Goal: Task Accomplishment & Management: Use online tool/utility

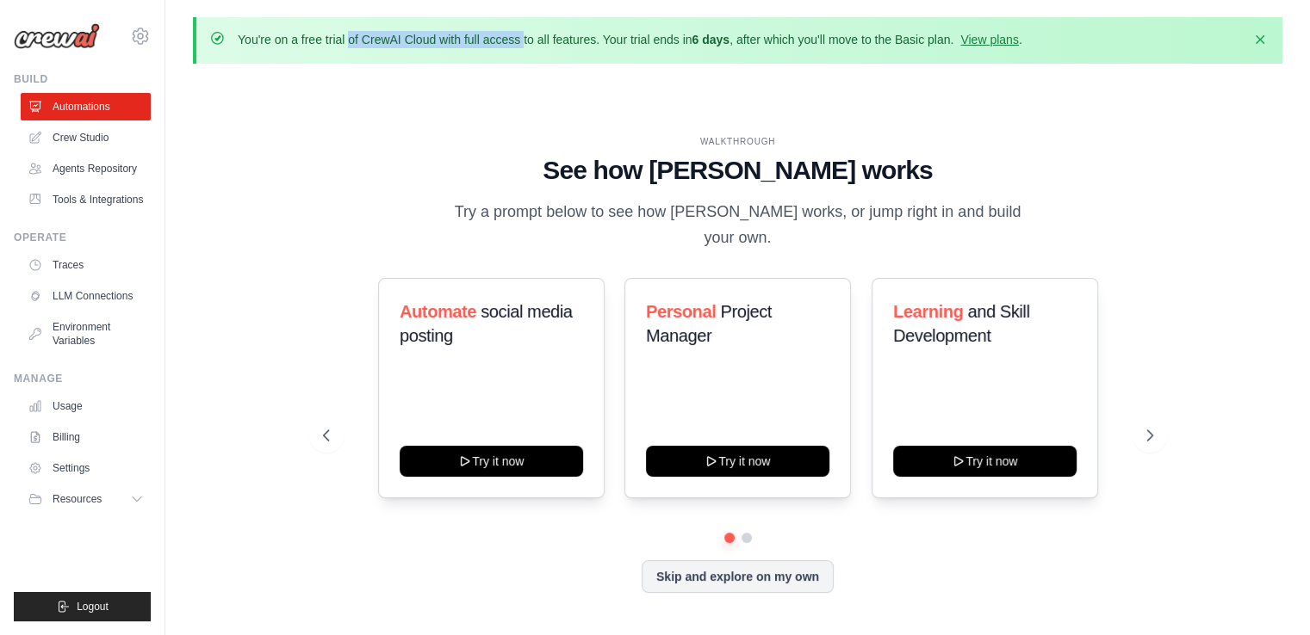
drag, startPoint x: 234, startPoint y: 34, endPoint x: 485, endPoint y: 35, distance: 250.6
click at [485, 35] on div "You're on a free trial of CrewAI Cloud with full access to all features. Your t…" at bounding box center [739, 40] width 1058 height 19
click at [459, 36] on p "You're on a free trial of CrewAI Cloud with full access to all features. Your t…" at bounding box center [630, 39] width 784 height 17
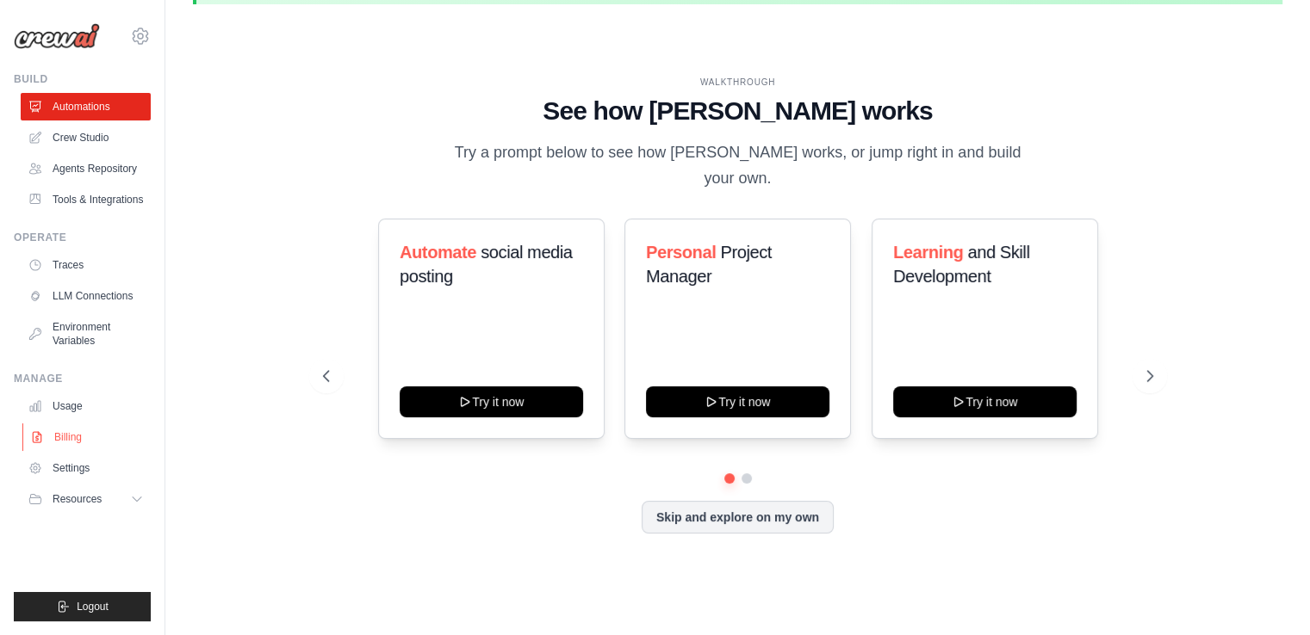
click at [83, 438] on link "Billing" at bounding box center [87, 438] width 130 height 28
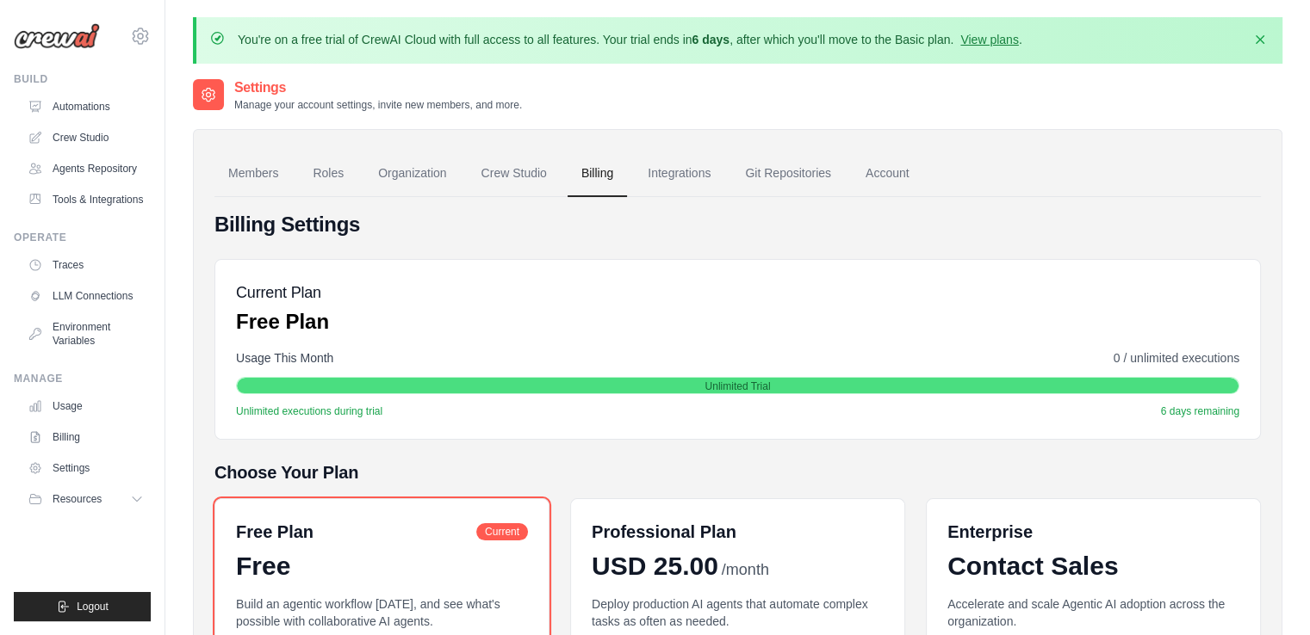
scroll to position [265, 0]
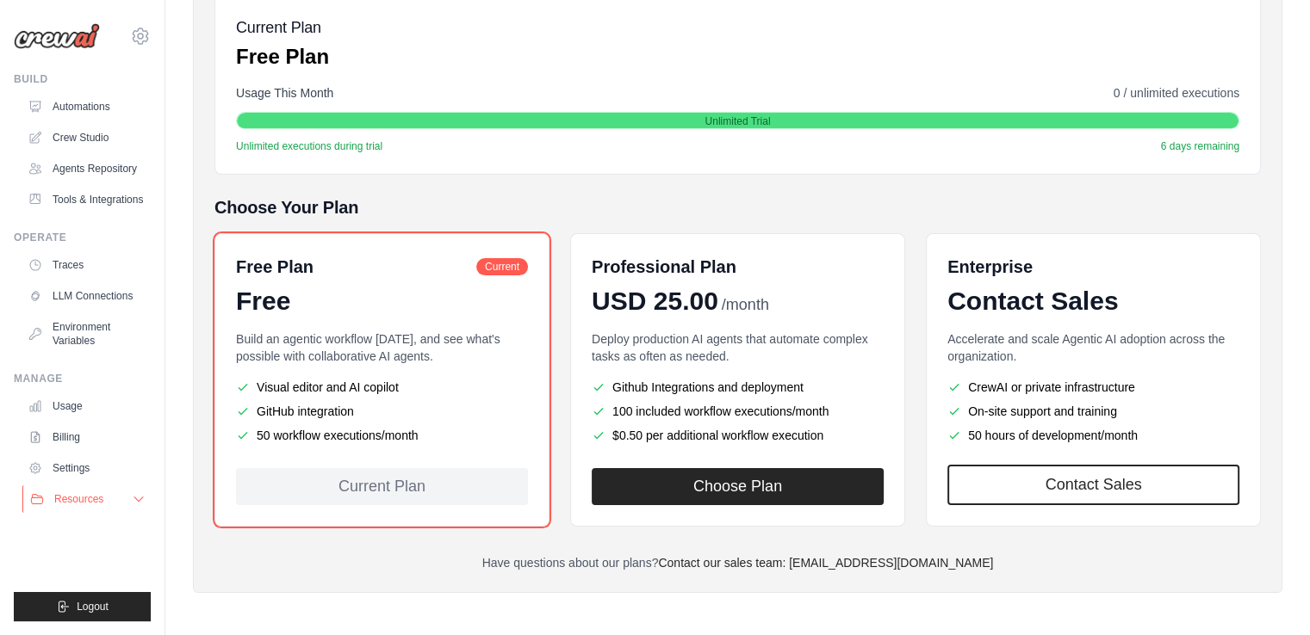
click at [77, 497] on span "Resources" at bounding box center [78, 500] width 49 height 14
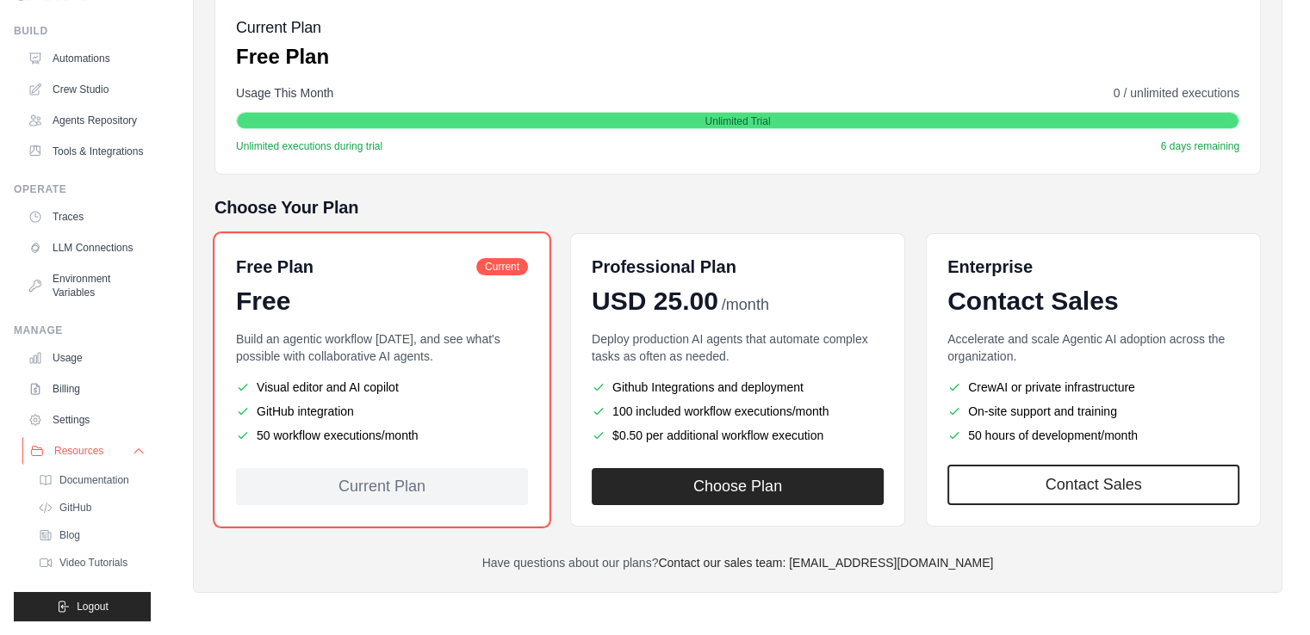
click at [59, 452] on span "Resources" at bounding box center [78, 451] width 49 height 14
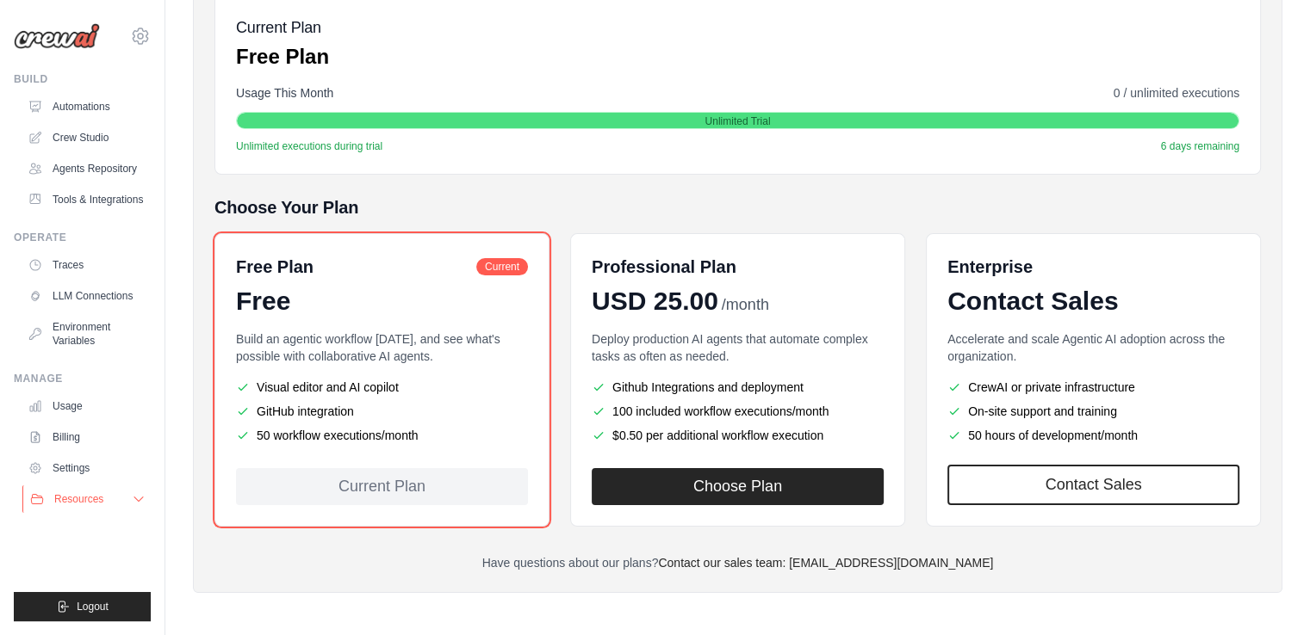
scroll to position [0, 0]
click at [59, 452] on ul "Usage Billing Settings Resources GitHub" at bounding box center [86, 453] width 130 height 121
click at [62, 493] on span "Resources" at bounding box center [78, 500] width 49 height 14
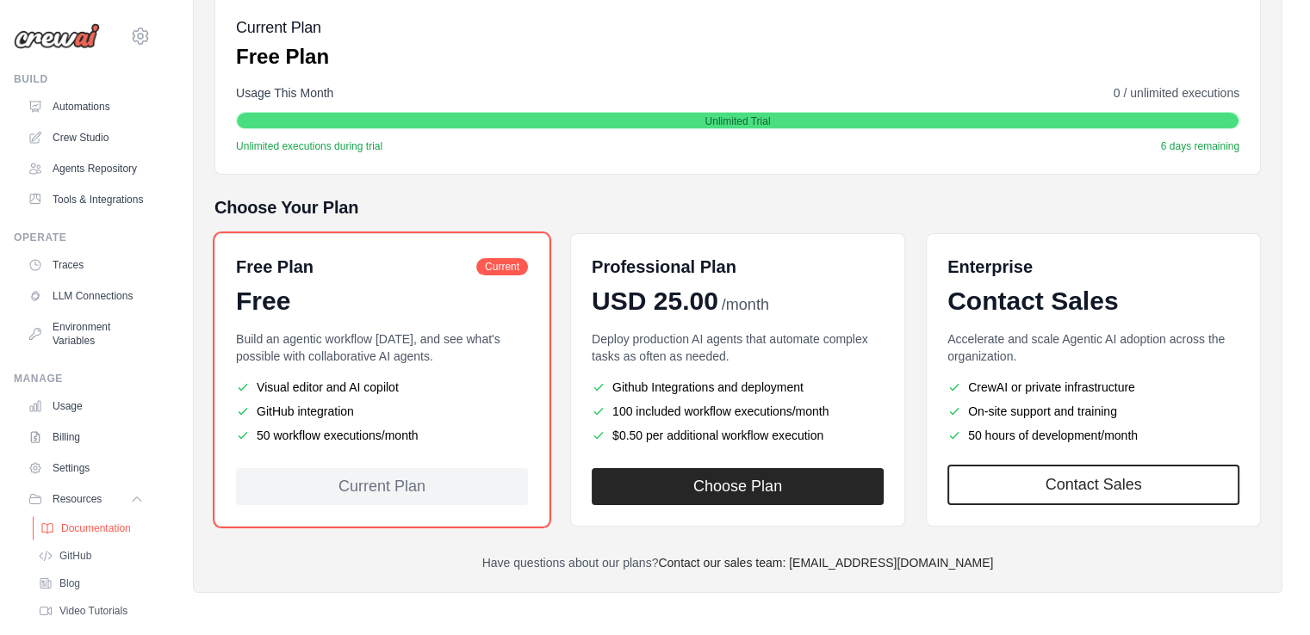
scroll to position [90, 0]
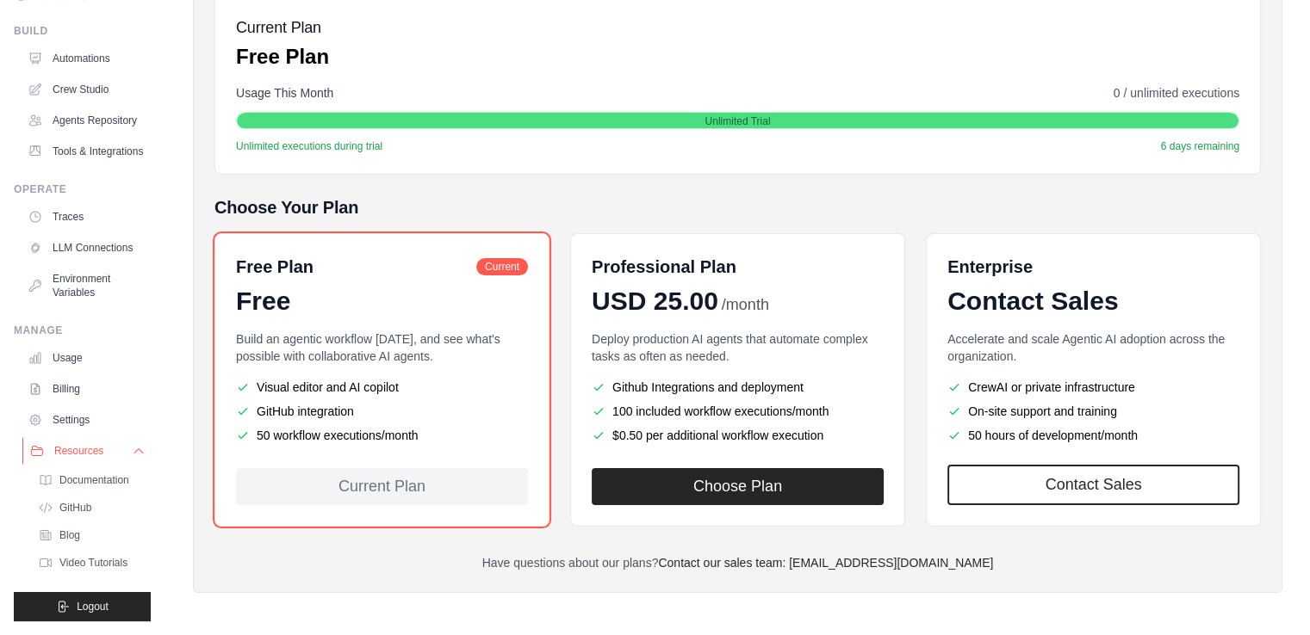
click at [132, 446] on icon at bounding box center [139, 451] width 14 height 14
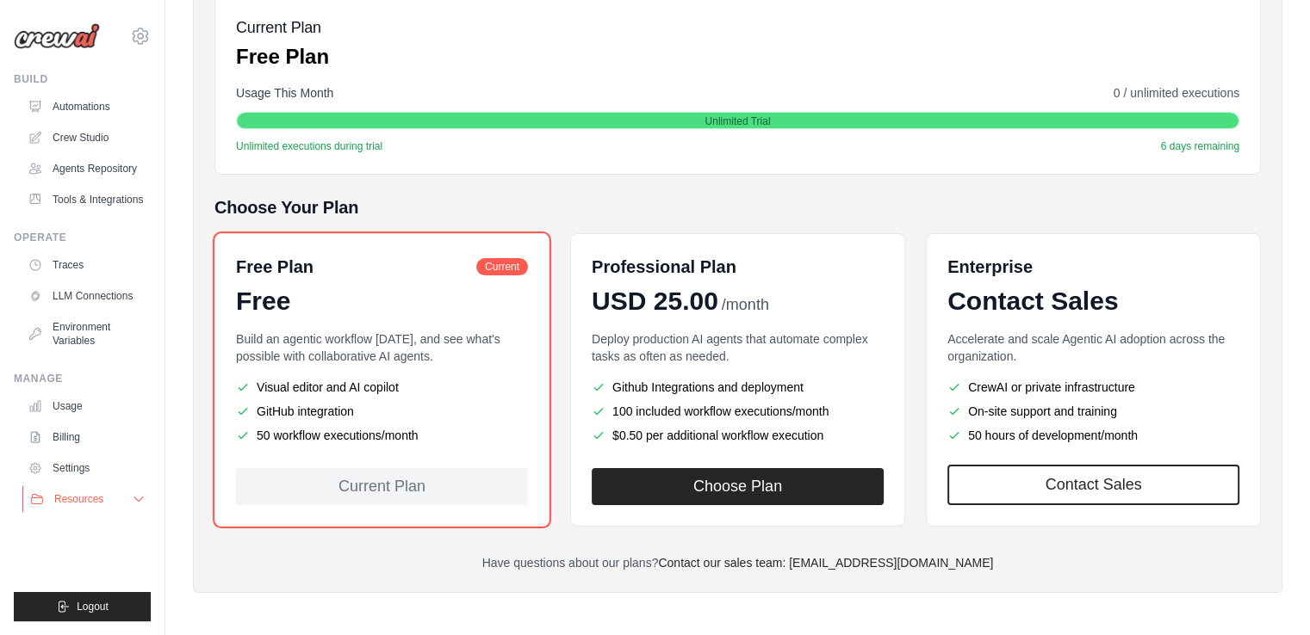
scroll to position [0, 0]
click at [71, 528] on ul "Build Automations Crew Studio Agents Repository Tools & Integrations" at bounding box center [82, 346] width 137 height 549
click at [63, 443] on link "Billing" at bounding box center [87, 438] width 130 height 28
click at [57, 416] on link "Usage" at bounding box center [87, 407] width 130 height 28
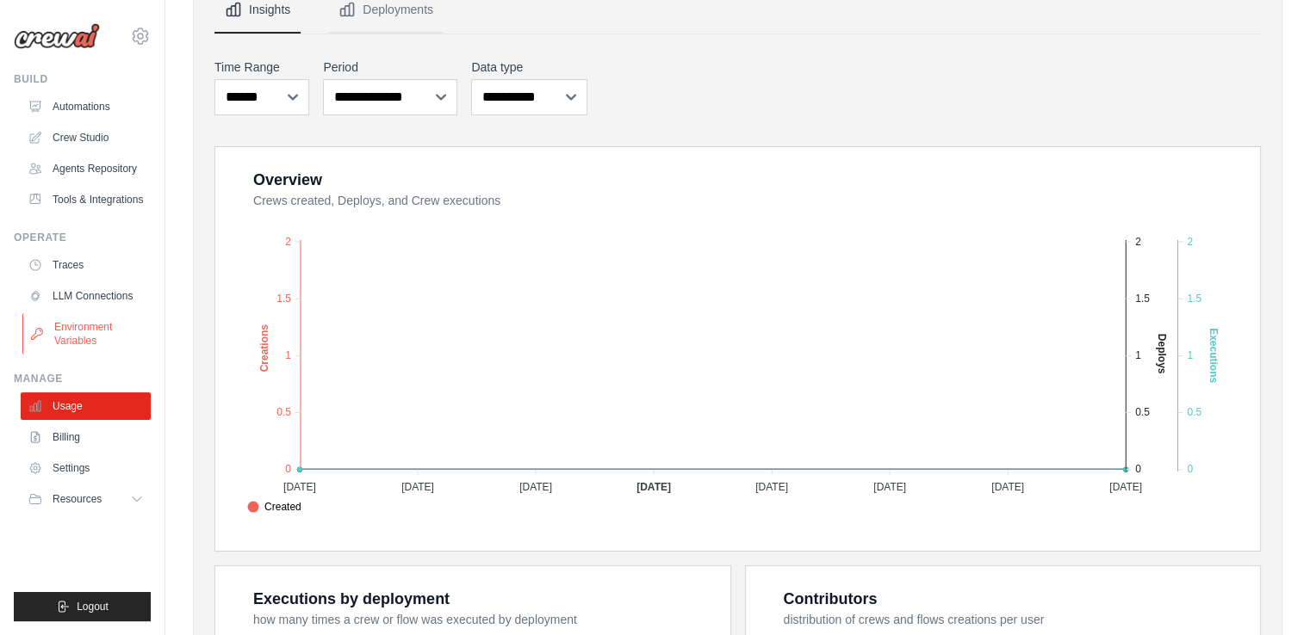
scroll to position [241, 0]
click at [60, 300] on link "LLM Connections" at bounding box center [87, 296] width 130 height 28
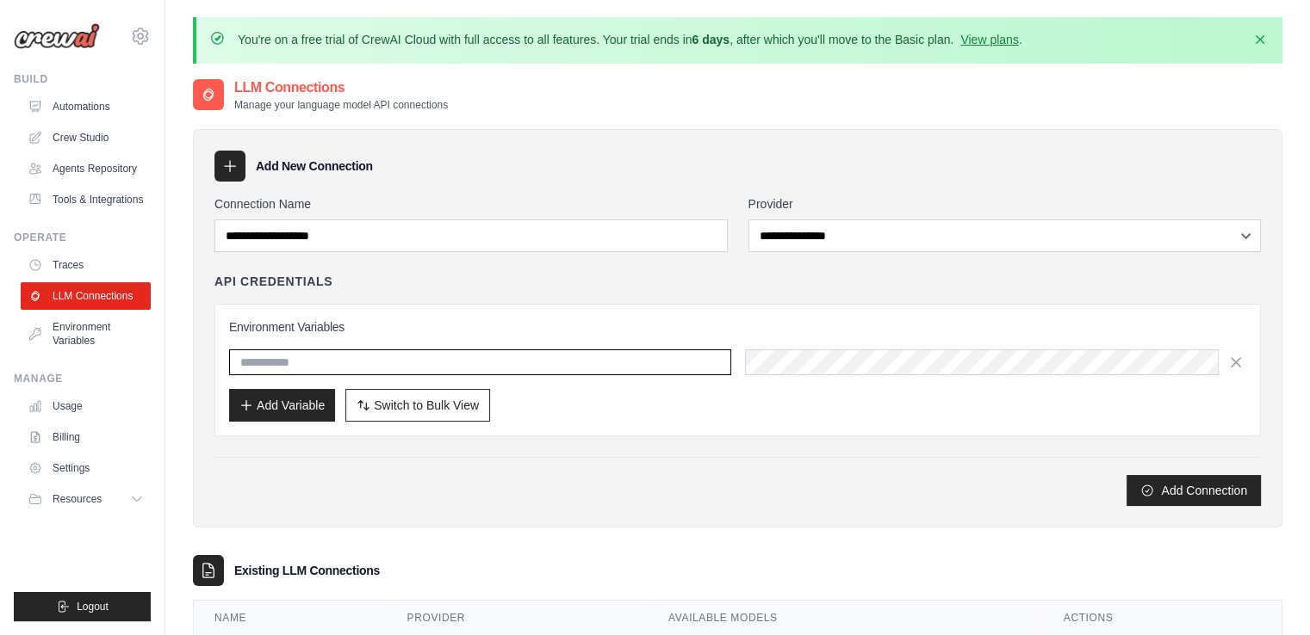
click at [248, 362] on input "text" at bounding box center [480, 363] width 502 height 26
click at [59, 263] on link "Traces" at bounding box center [87, 265] width 130 height 28
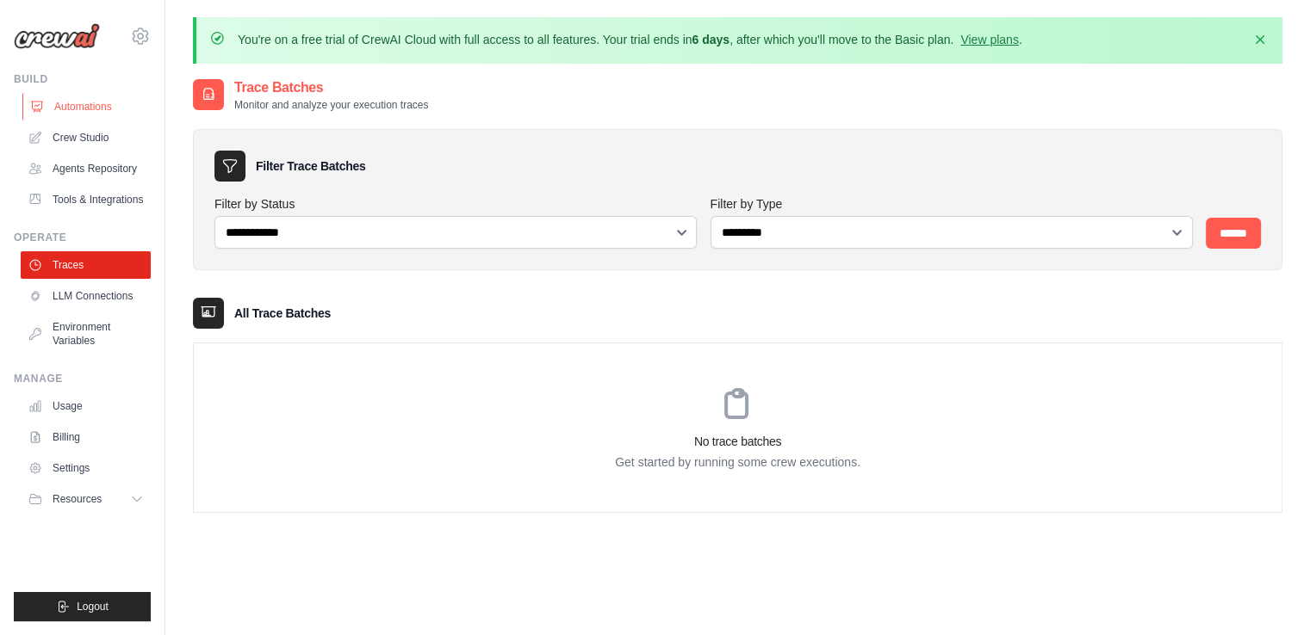
click at [52, 104] on link "Automations" at bounding box center [87, 107] width 130 height 28
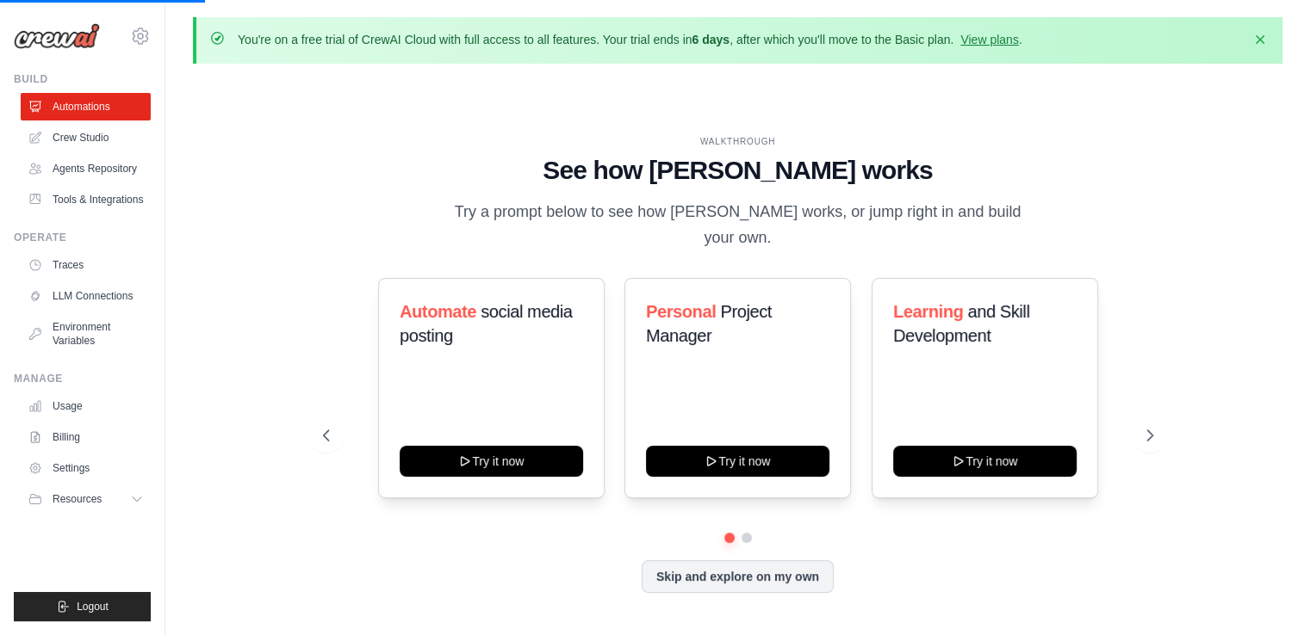
scroll to position [59, 0]
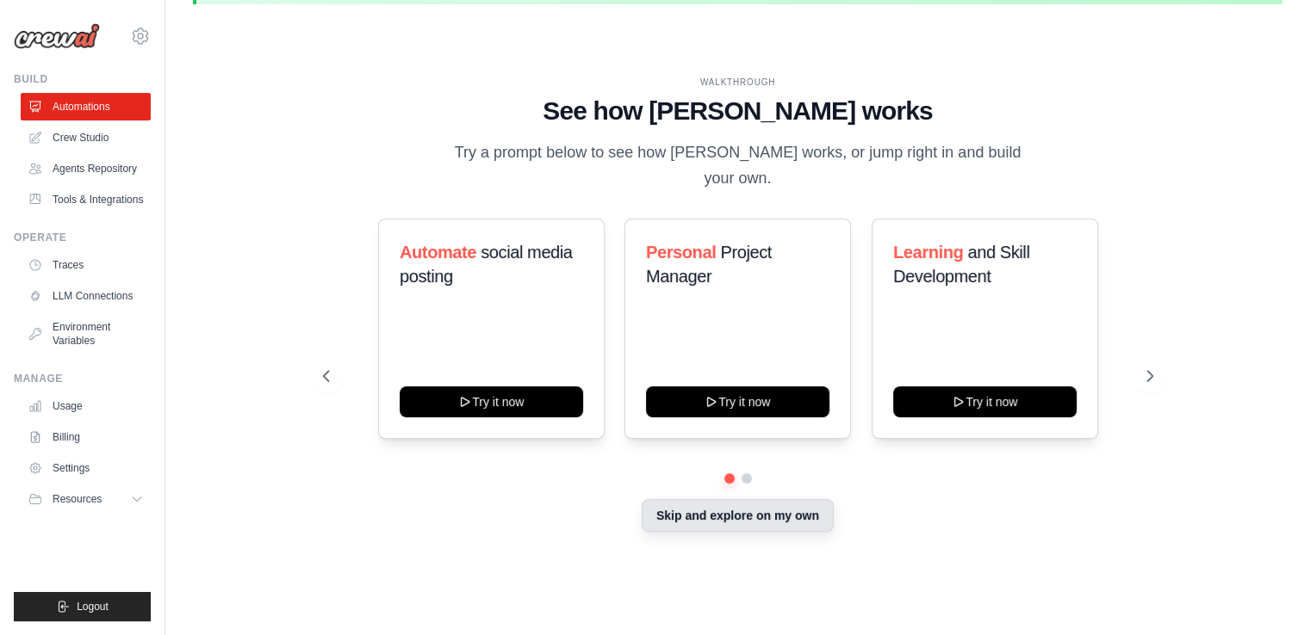
click at [744, 518] on button "Skip and explore on my own" at bounding box center [737, 515] width 192 height 33
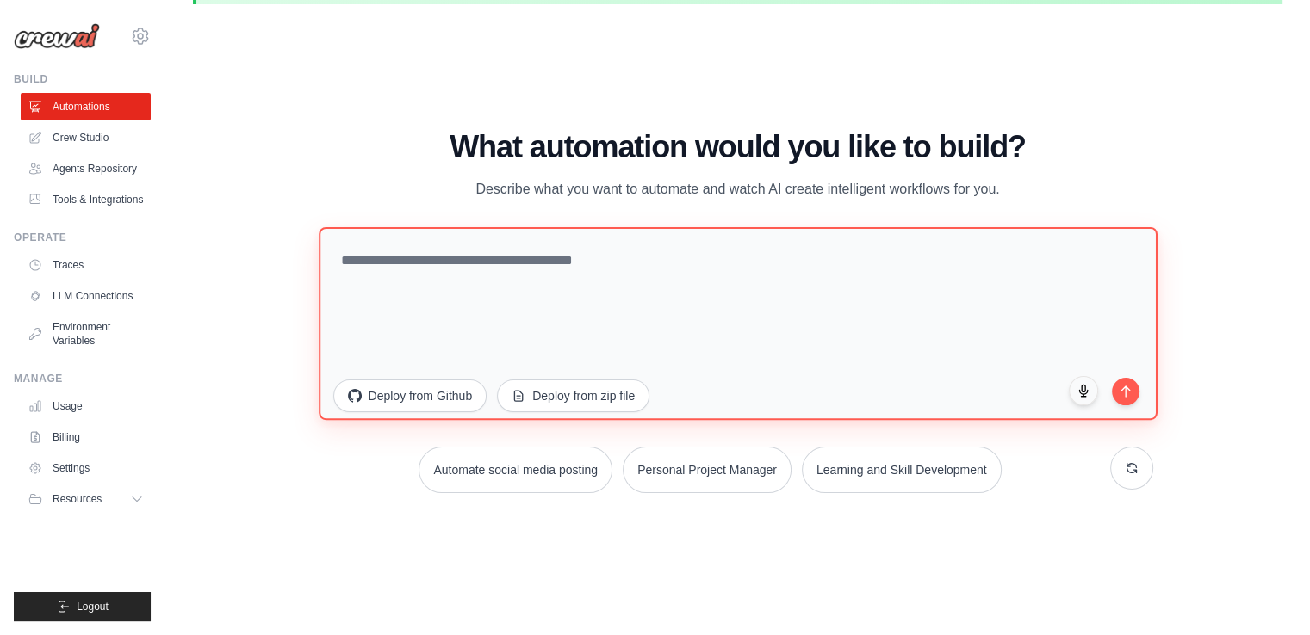
click at [434, 294] on textarea at bounding box center [738, 323] width 839 height 193
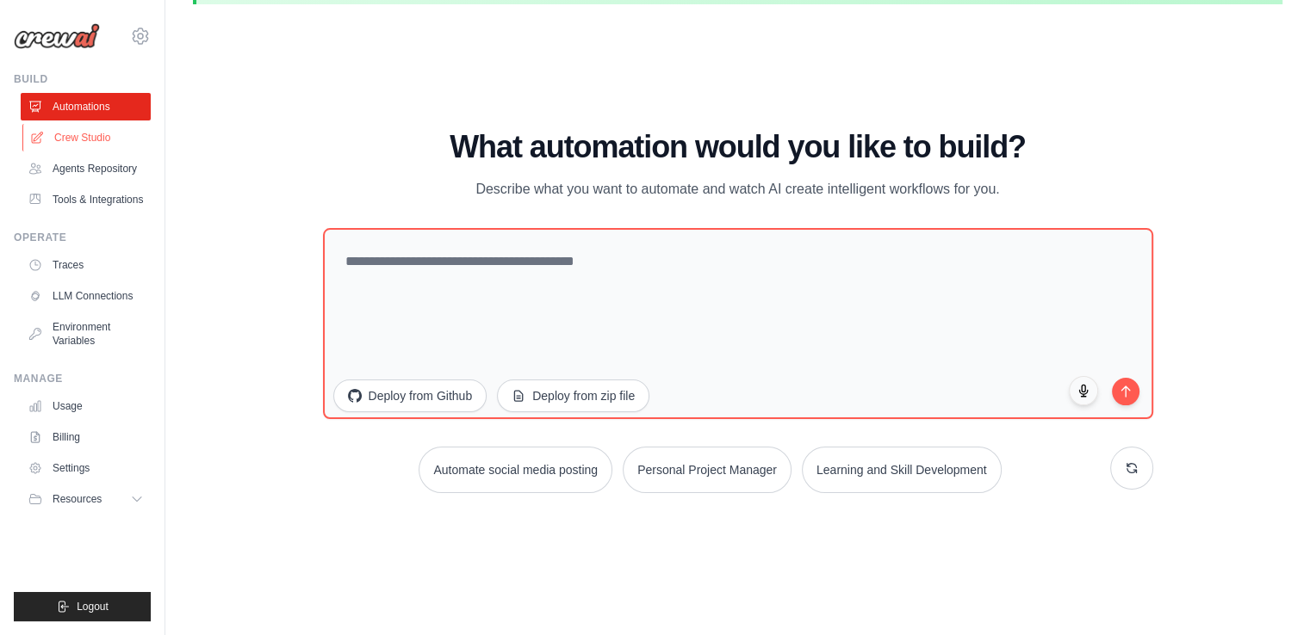
click at [102, 135] on link "Crew Studio" at bounding box center [87, 138] width 130 height 28
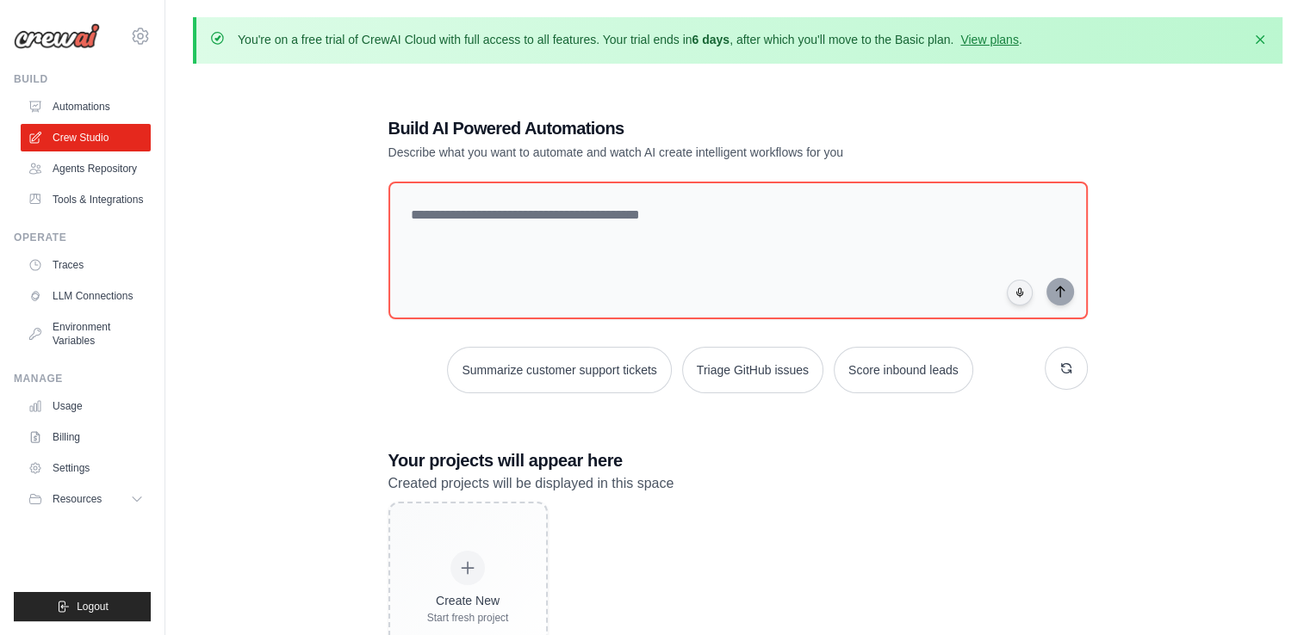
scroll to position [94, 0]
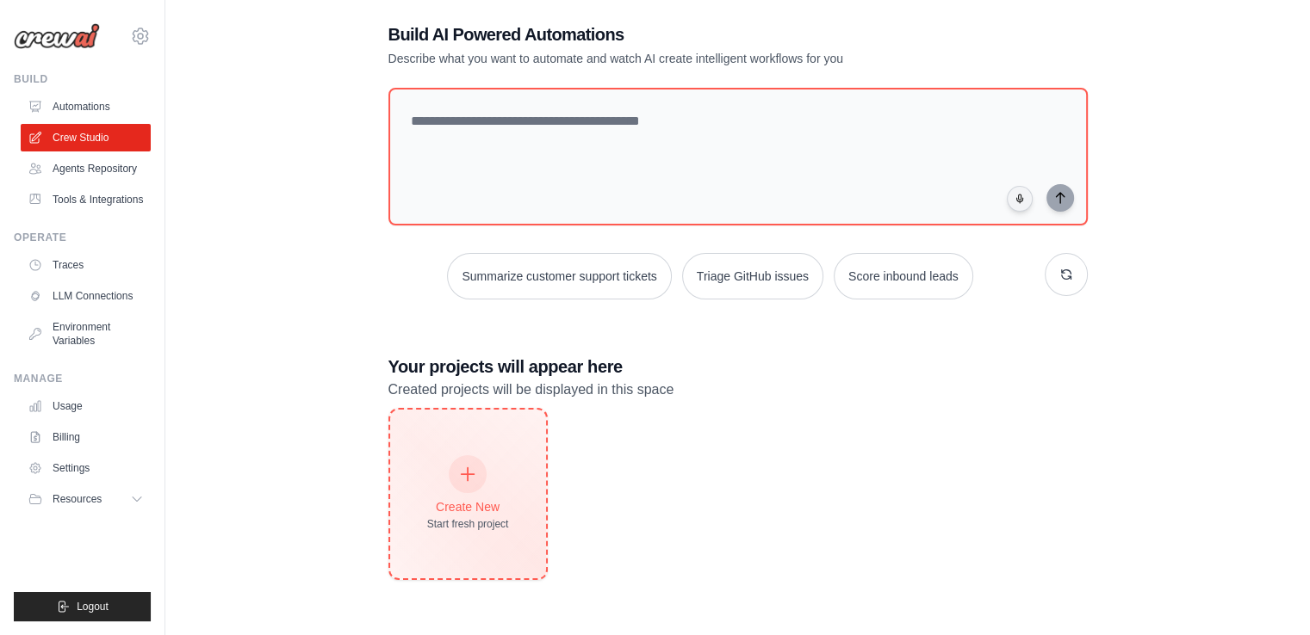
click at [442, 454] on div "Create New Start fresh project" at bounding box center [468, 494] width 156 height 169
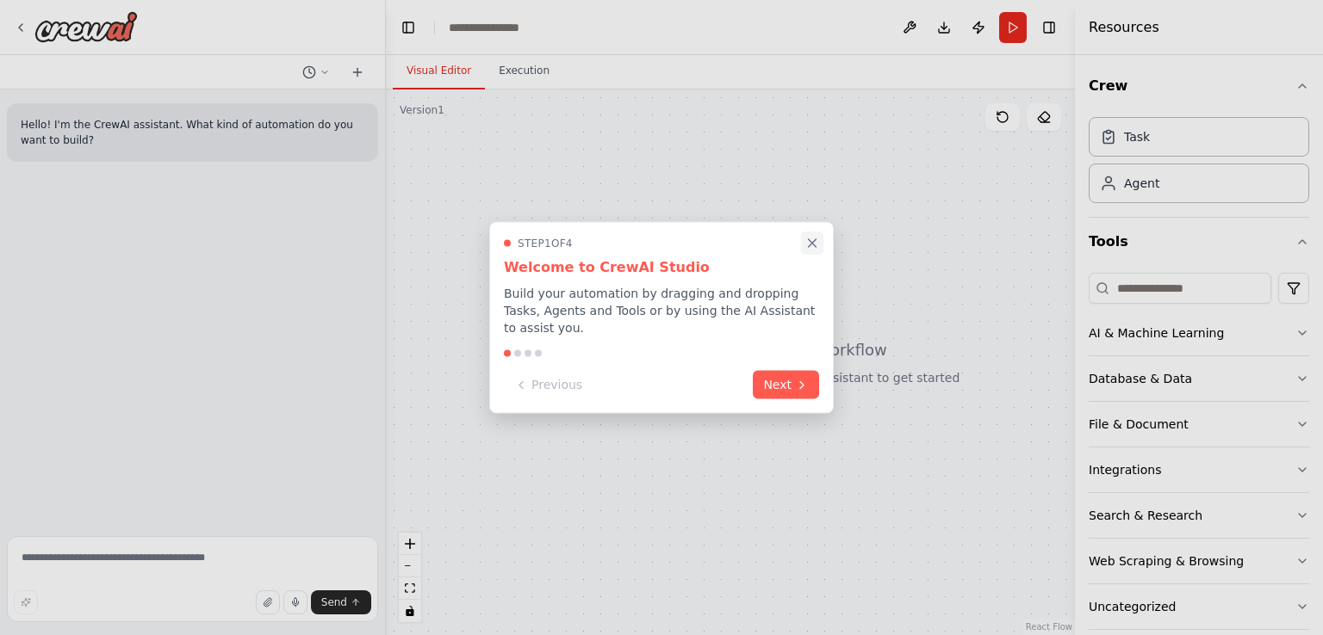
click at [811, 251] on icon "Close walkthrough" at bounding box center [811, 243] width 15 height 15
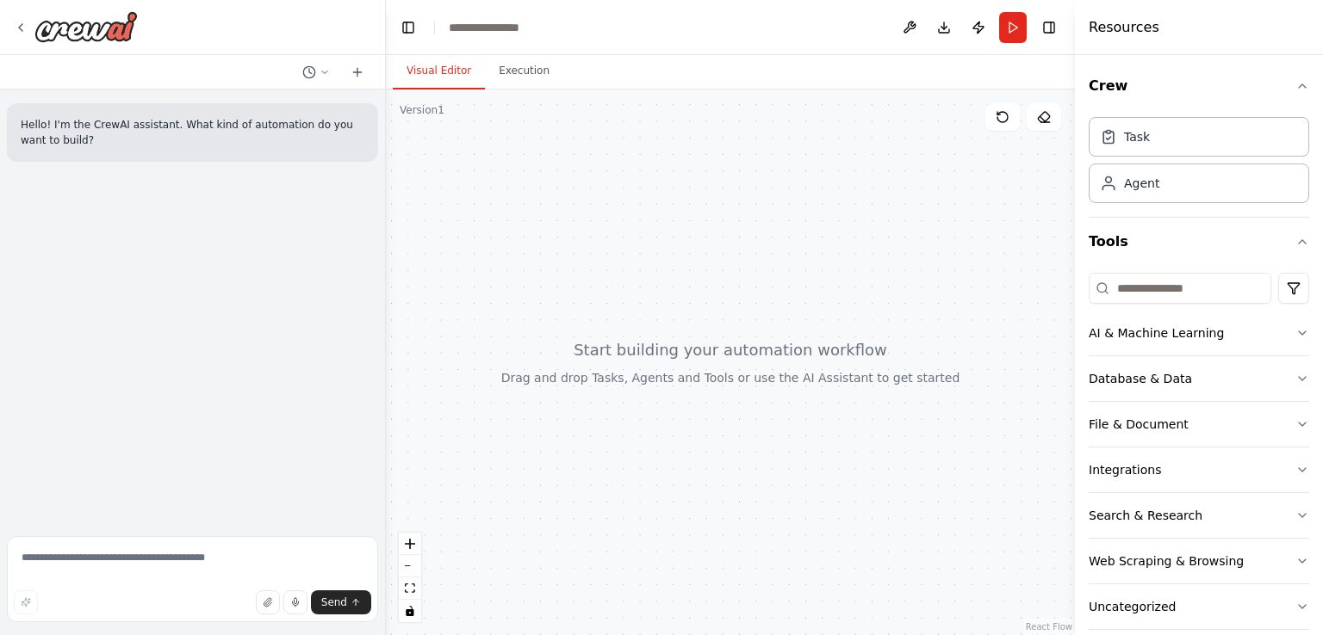
drag, startPoint x: 833, startPoint y: 333, endPoint x: 703, endPoint y: 397, distance: 144.8
click at [703, 397] on div at bounding box center [730, 363] width 689 height 546
drag, startPoint x: 540, startPoint y: 452, endPoint x: 444, endPoint y: 328, distance: 156.5
click at [444, 328] on div at bounding box center [730, 363] width 689 height 546
drag, startPoint x: 386, startPoint y: 186, endPoint x: 305, endPoint y: 185, distance: 80.9
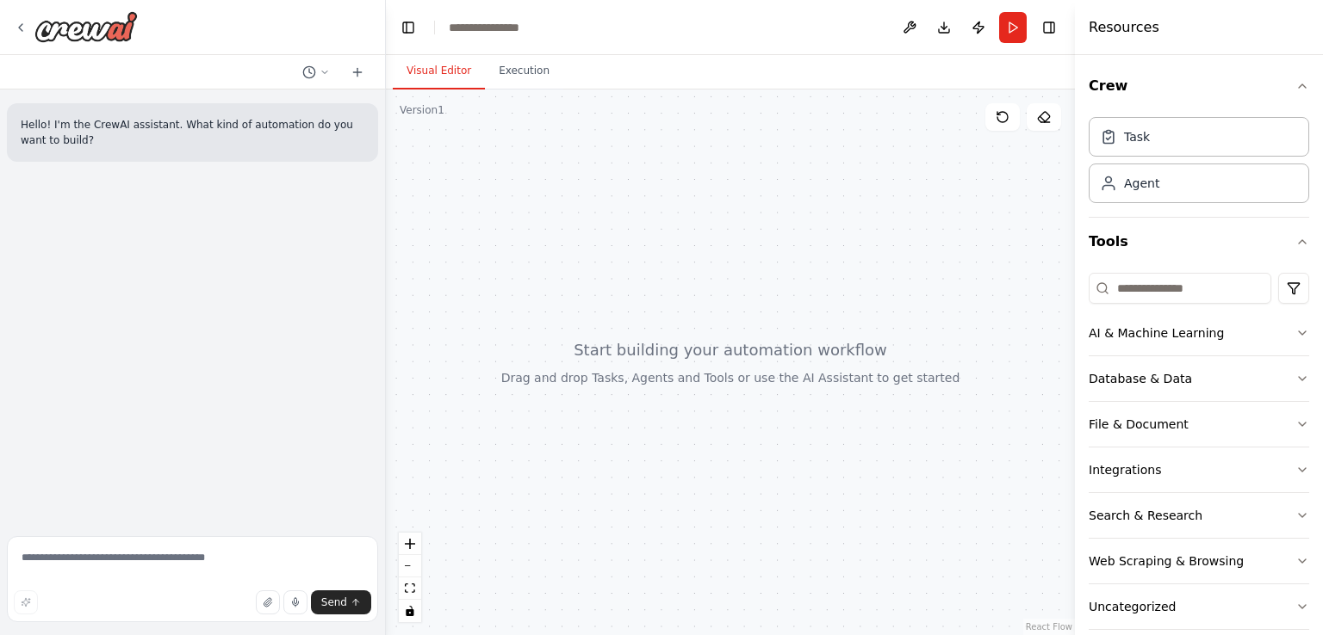
click at [305, 185] on div "**********" at bounding box center [661, 317] width 1323 height 635
click at [145, 551] on textarea at bounding box center [192, 579] width 371 height 86
click at [1281, 332] on button "AI & Machine Learning" at bounding box center [1198, 333] width 220 height 45
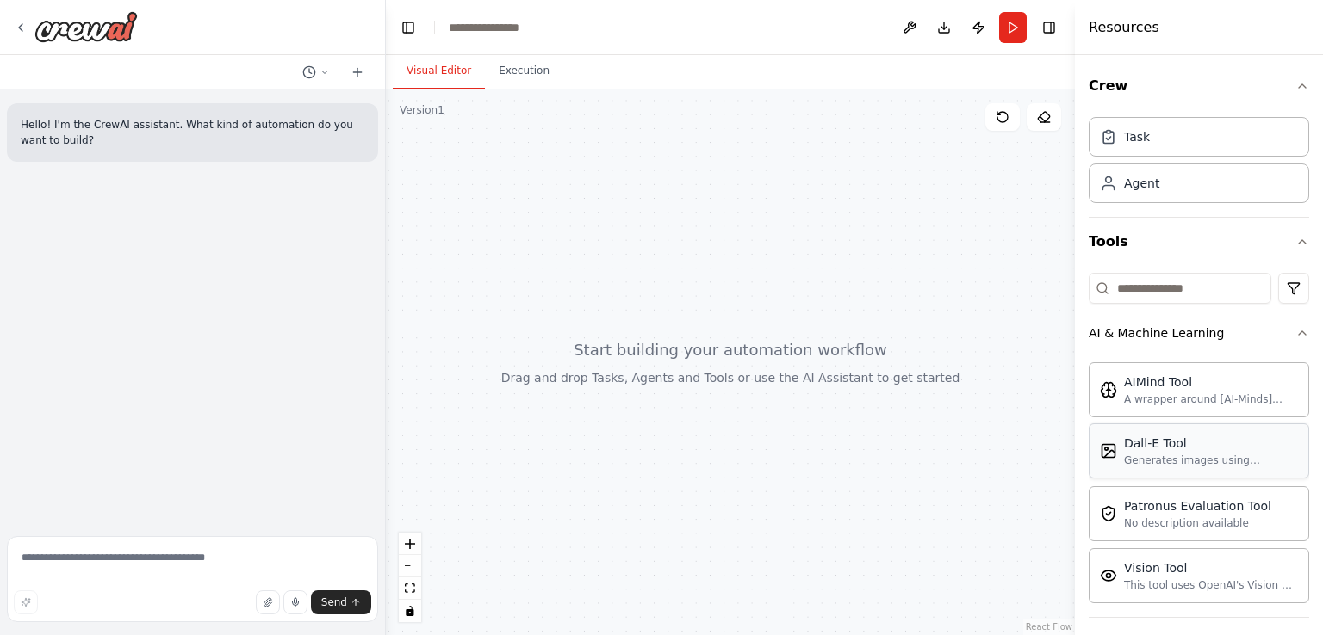
scroll to position [243, 0]
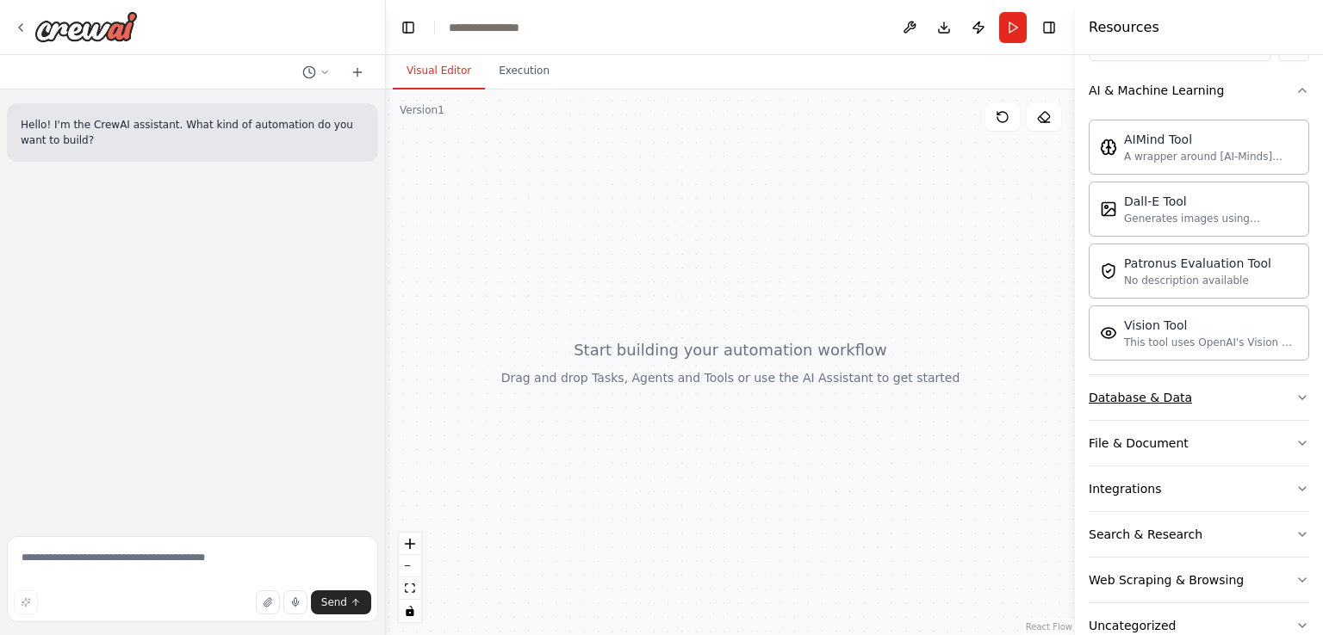
click at [1295, 393] on icon "button" at bounding box center [1302, 398] width 14 height 14
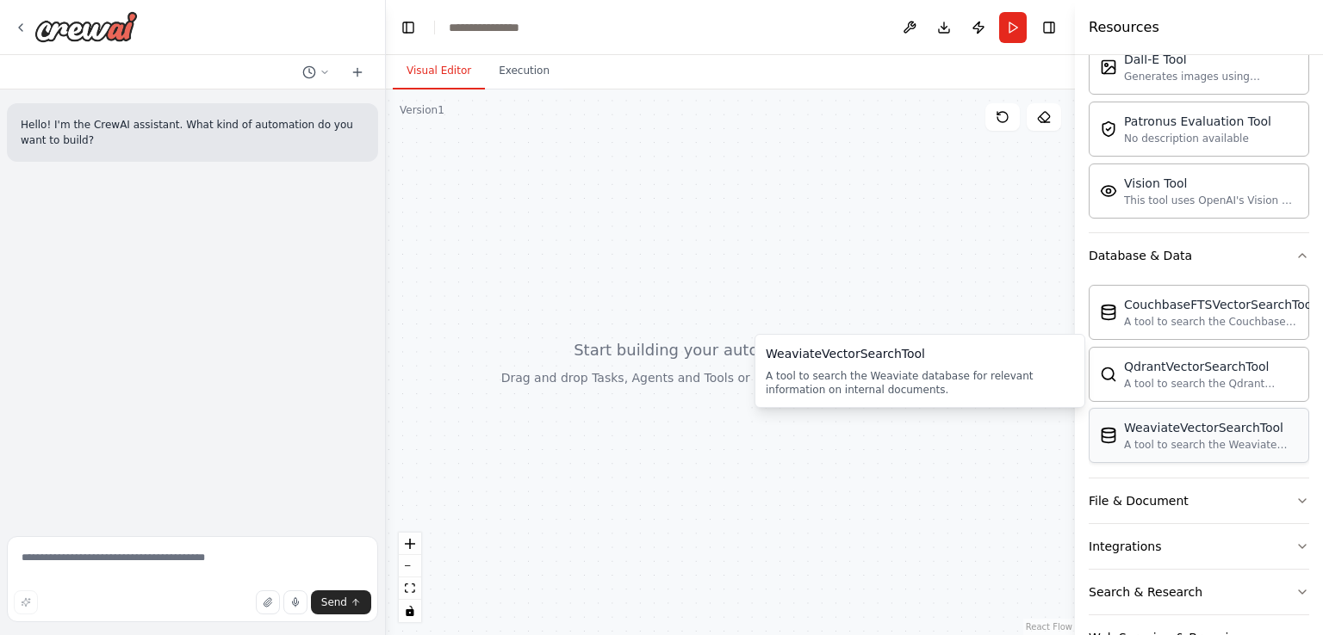
scroll to position [453, 0]
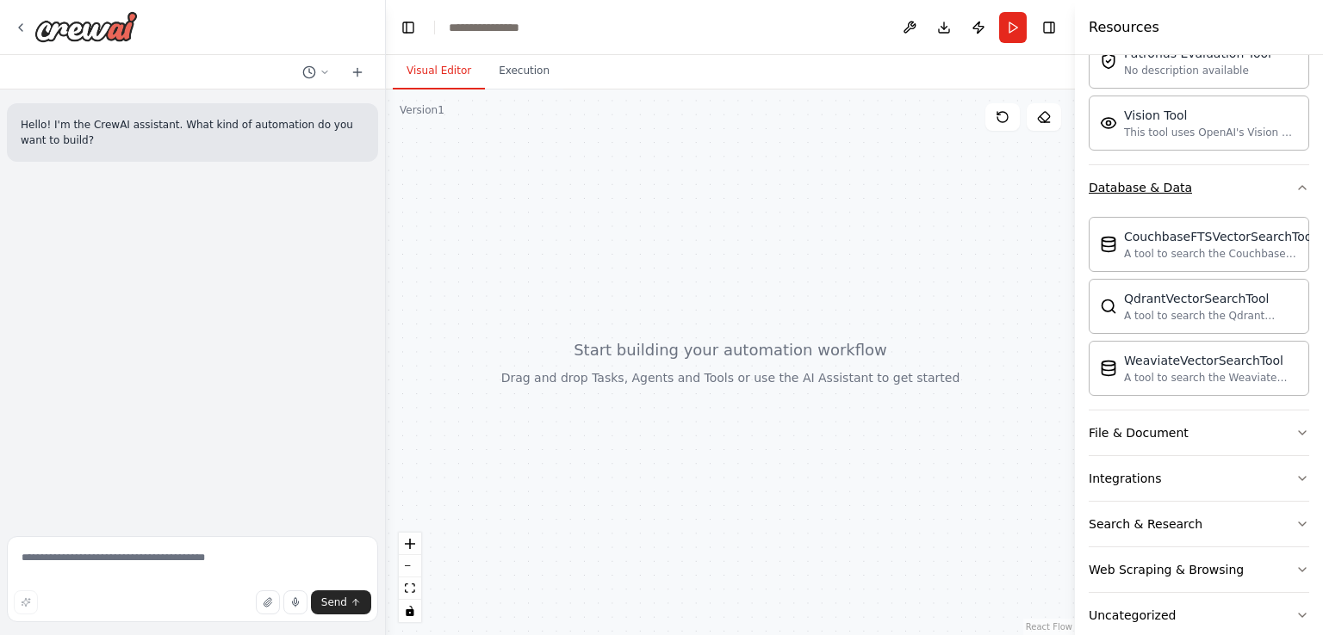
click at [1288, 193] on button "Database & Data" at bounding box center [1198, 187] width 220 height 45
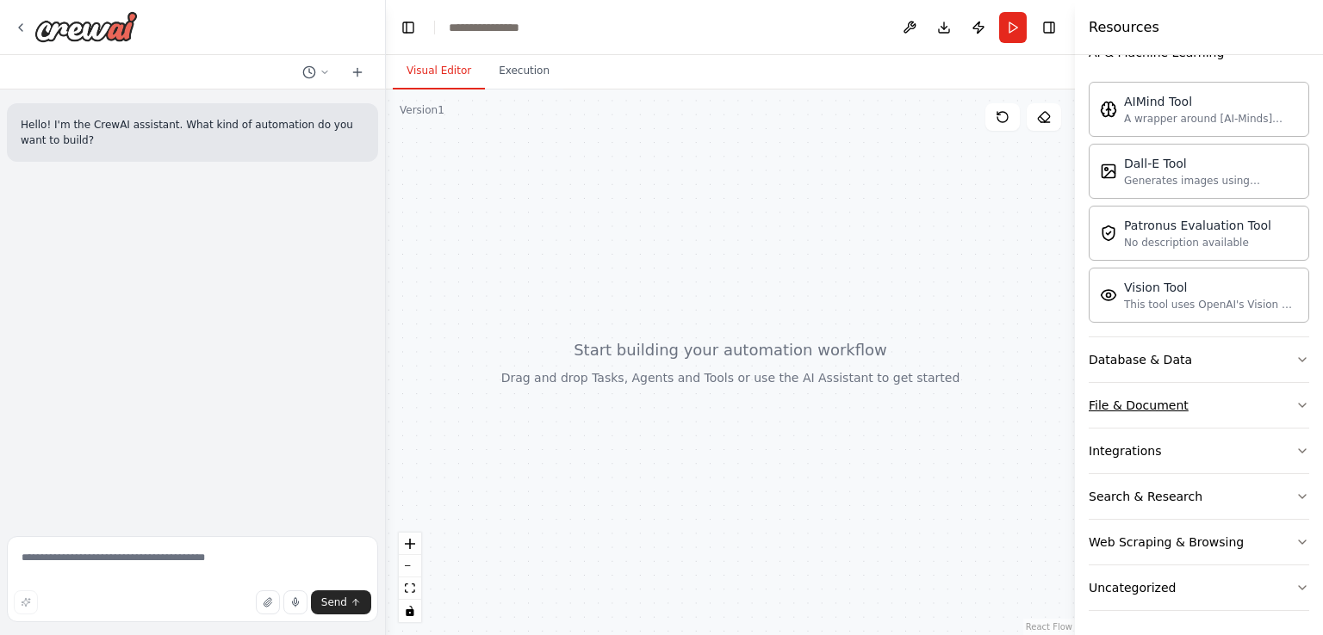
click at [1279, 398] on button "File & Document" at bounding box center [1198, 405] width 220 height 45
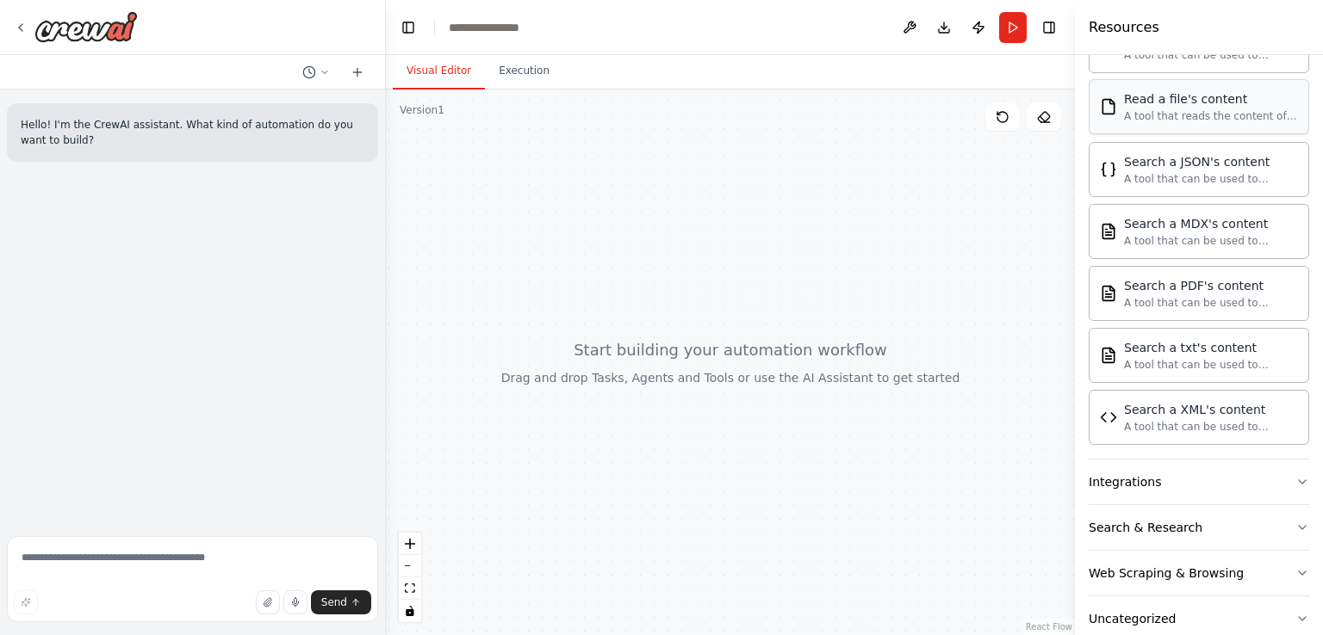
scroll to position [433, 0]
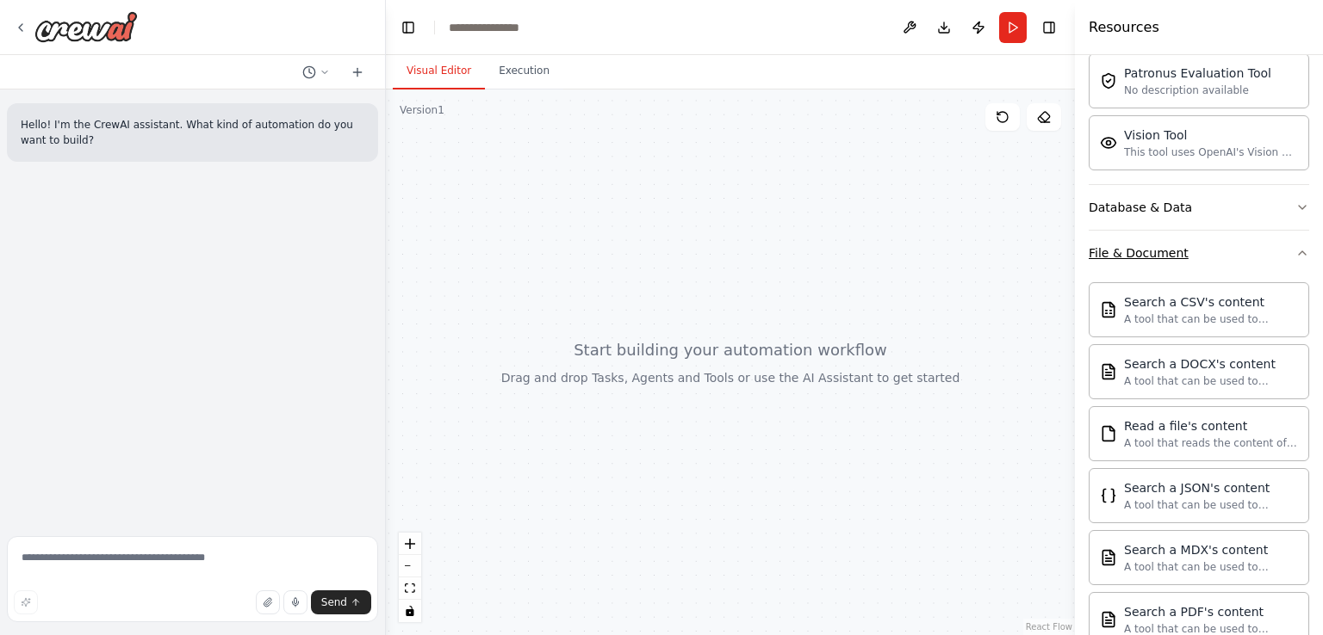
click at [1278, 262] on button "File & Document" at bounding box center [1198, 253] width 220 height 45
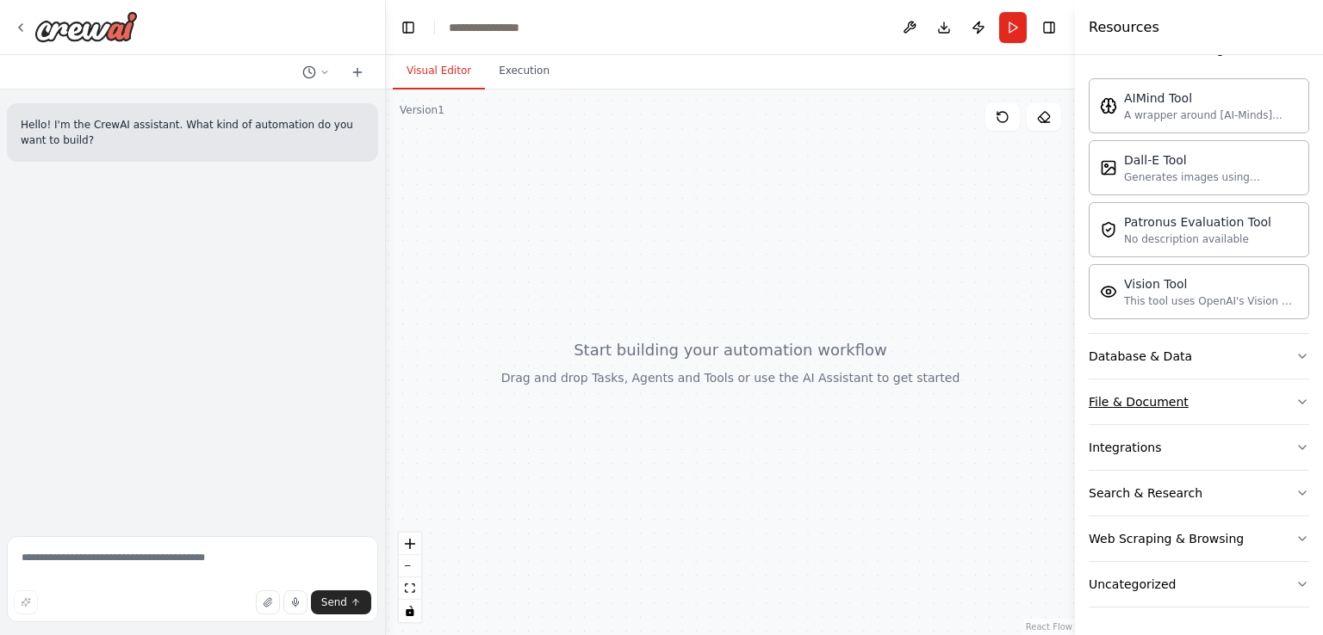
scroll to position [281, 0]
click at [1295, 446] on icon "button" at bounding box center [1302, 451] width 14 height 14
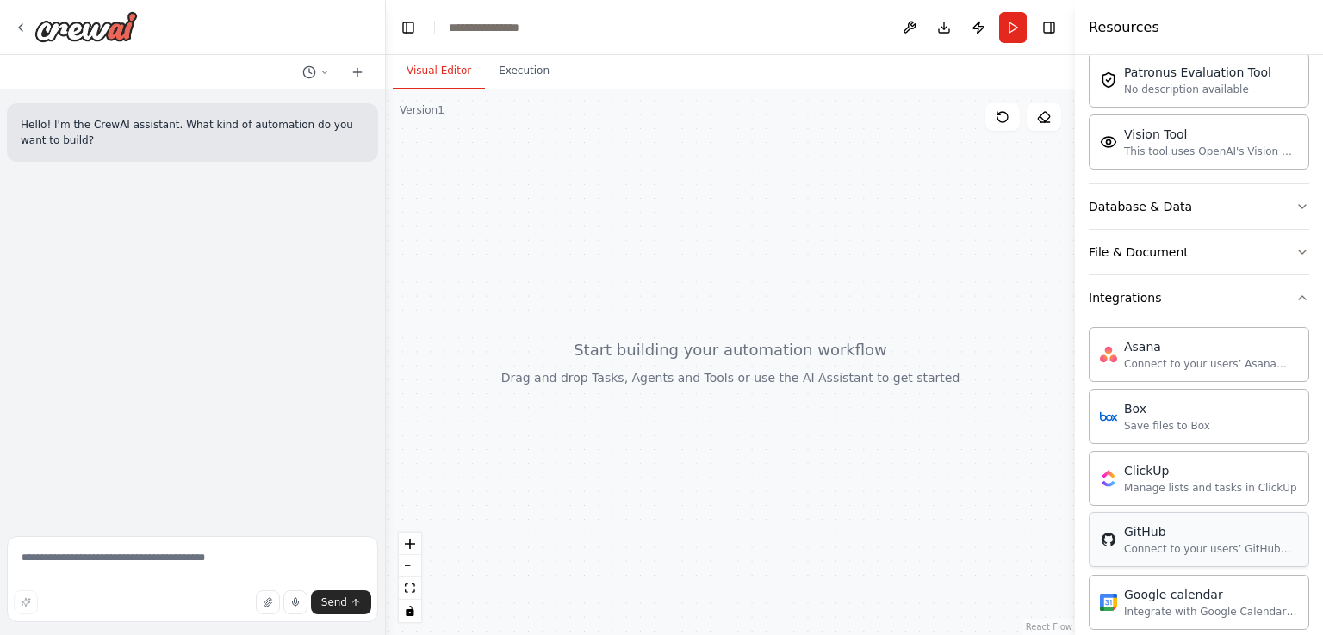
scroll to position [220, 0]
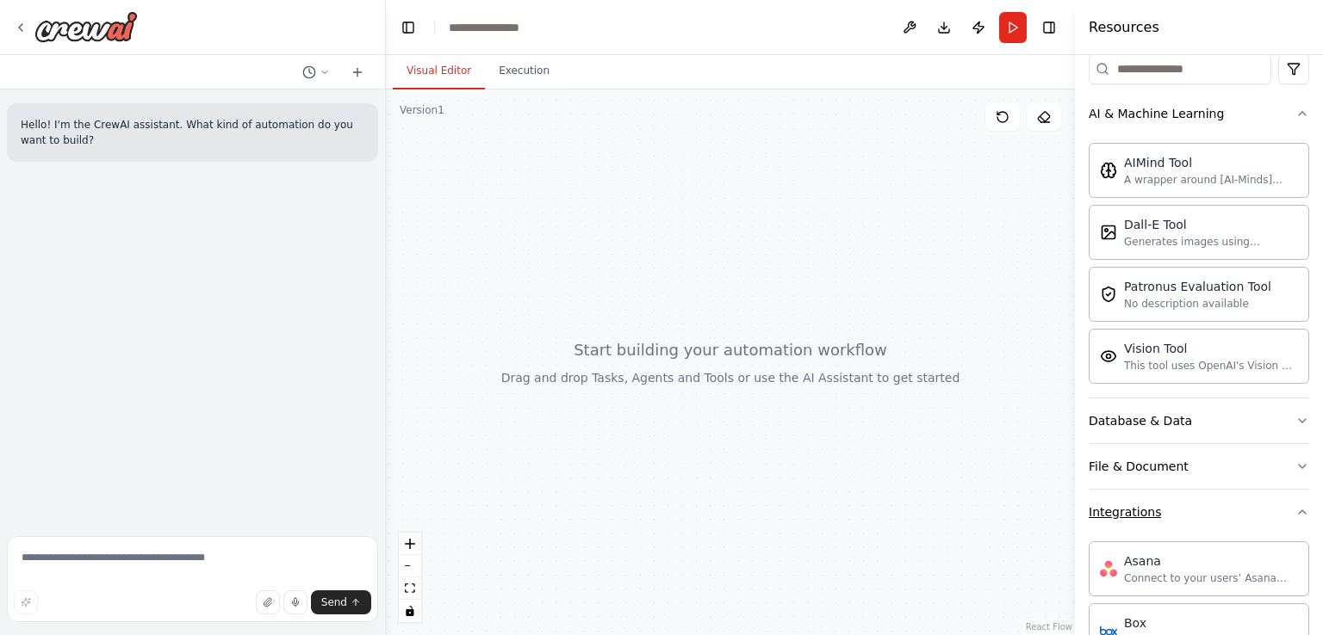
click at [1213, 507] on button "Integrations" at bounding box center [1198, 512] width 220 height 45
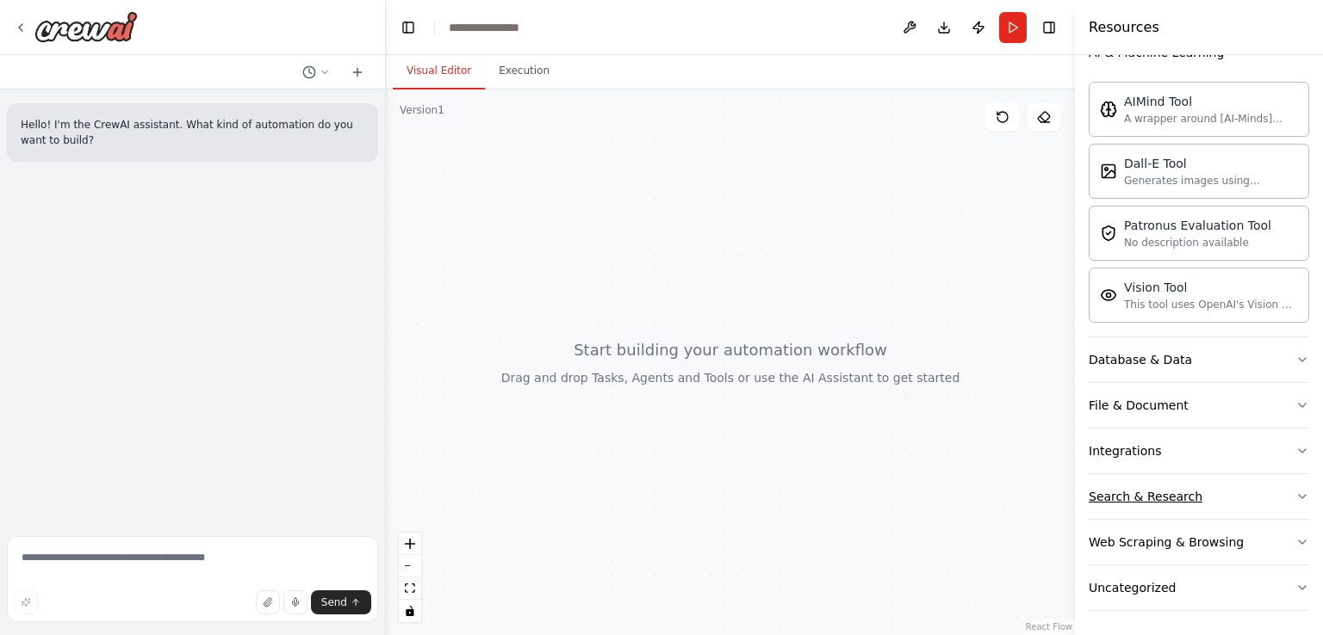
click at [1287, 507] on button "Search & Research" at bounding box center [1198, 496] width 220 height 45
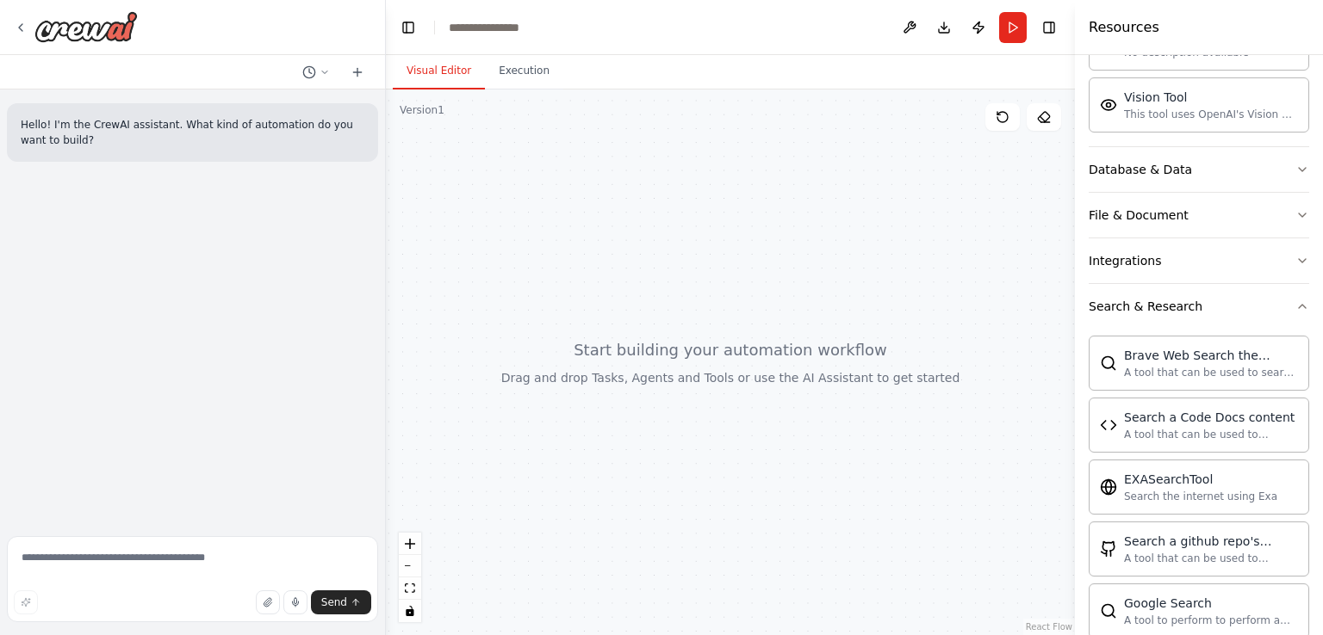
scroll to position [382, 0]
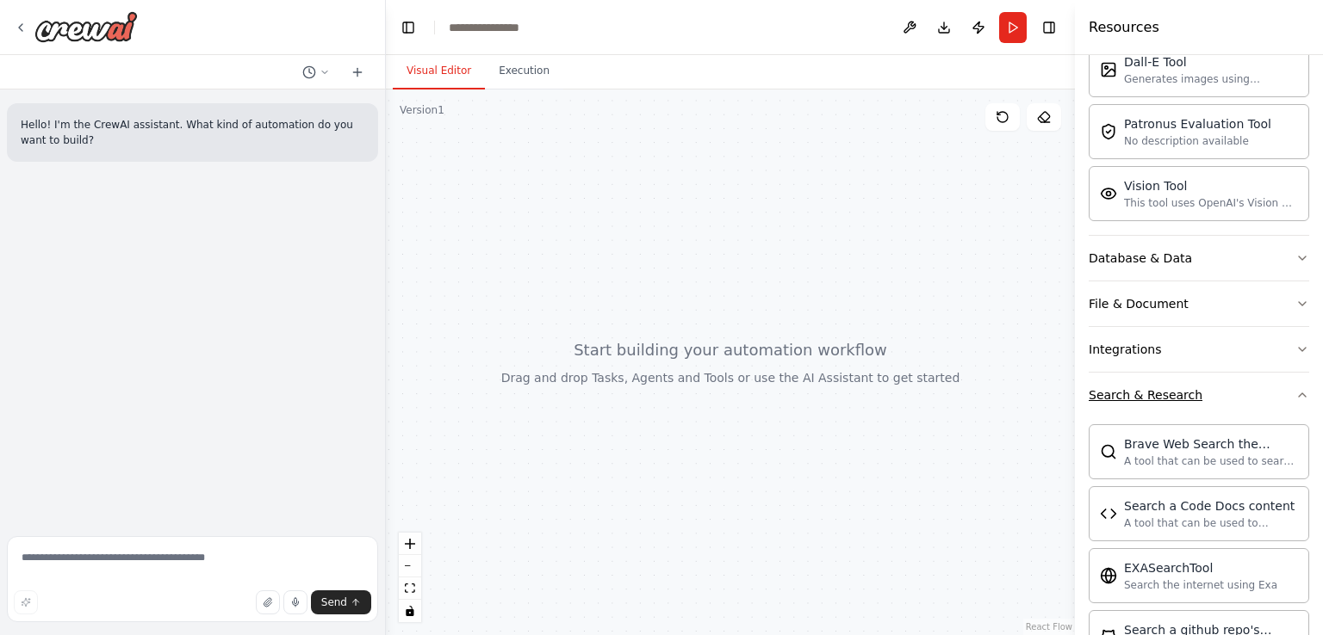
click at [1285, 402] on button "Search & Research" at bounding box center [1198, 395] width 220 height 45
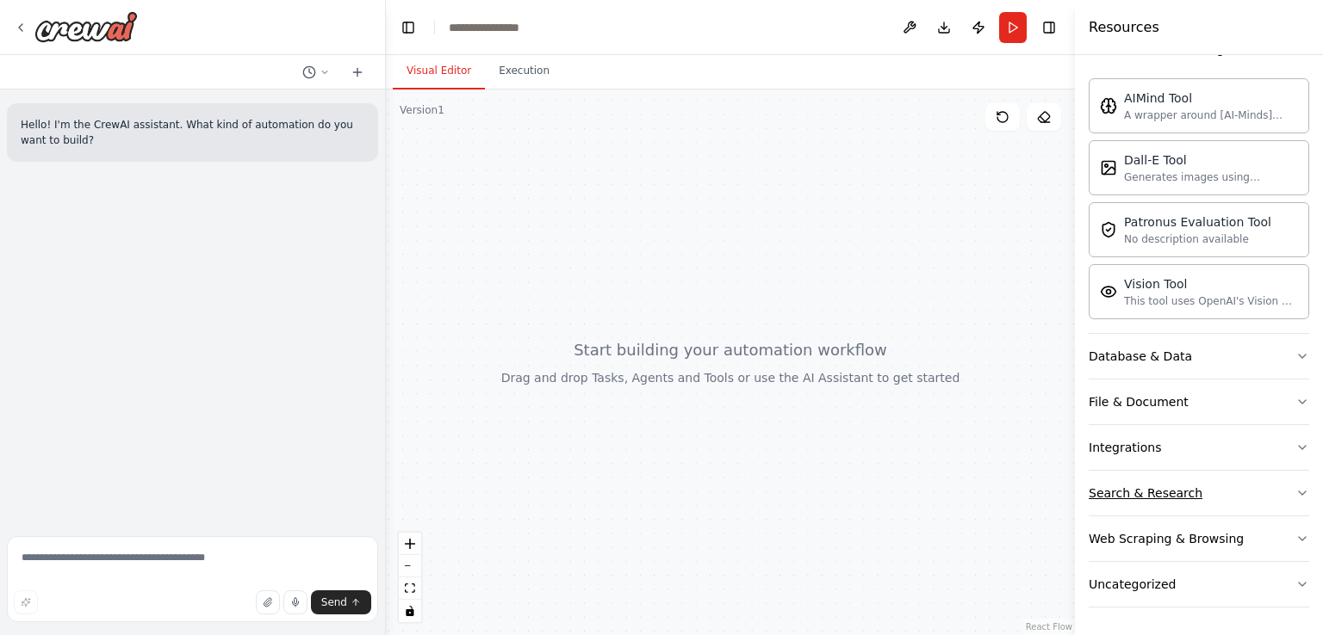
scroll to position [281, 0]
click at [1271, 541] on button "Web Scraping & Browsing" at bounding box center [1198, 542] width 220 height 45
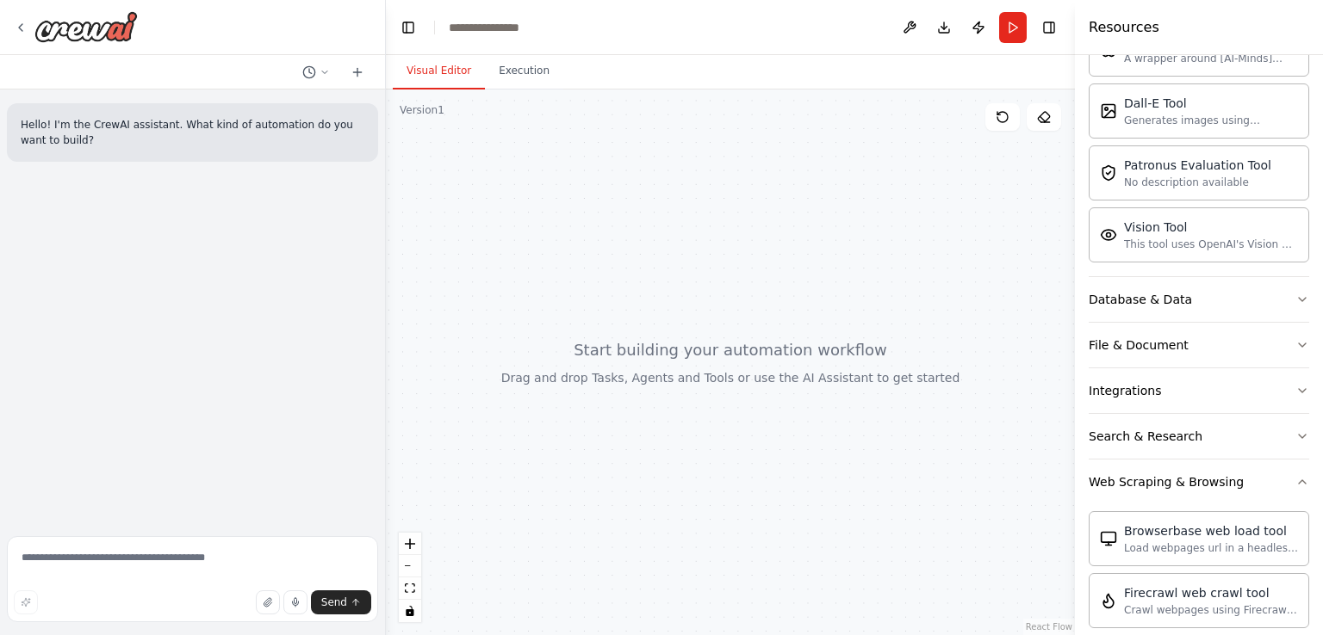
scroll to position [341, 0]
click at [1281, 482] on button "Web Scraping & Browsing" at bounding box center [1198, 482] width 220 height 45
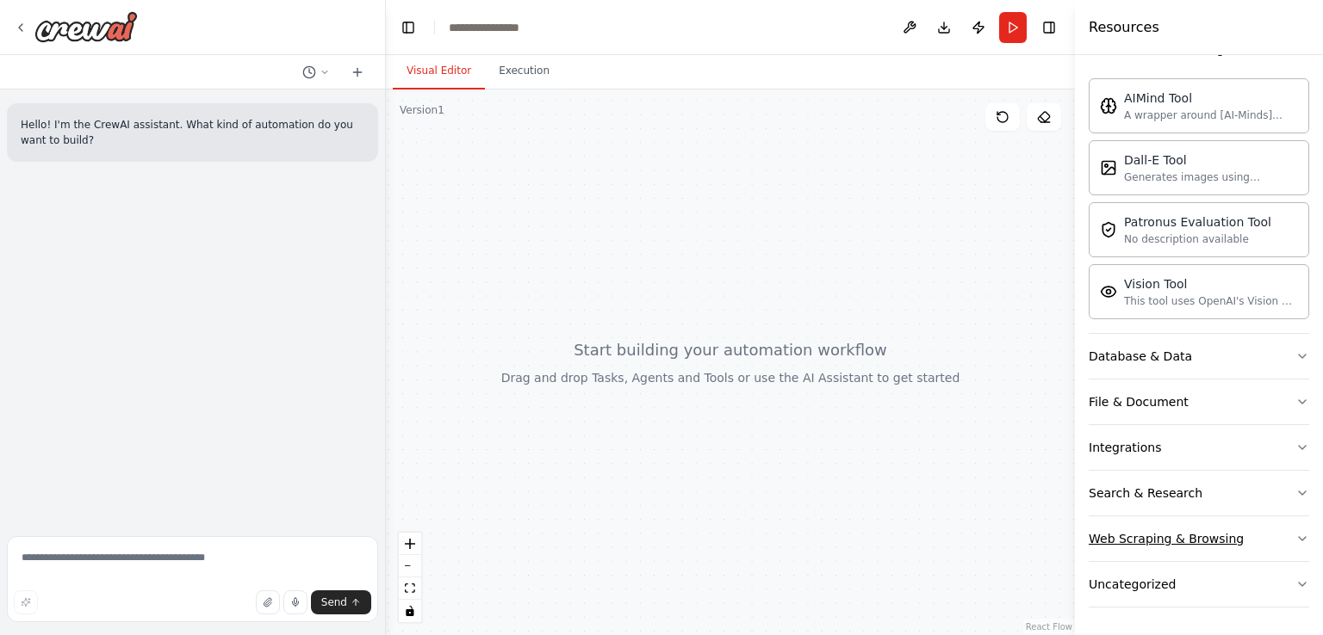
scroll to position [281, 0]
click at [1249, 593] on button "Uncategorized" at bounding box center [1198, 588] width 220 height 45
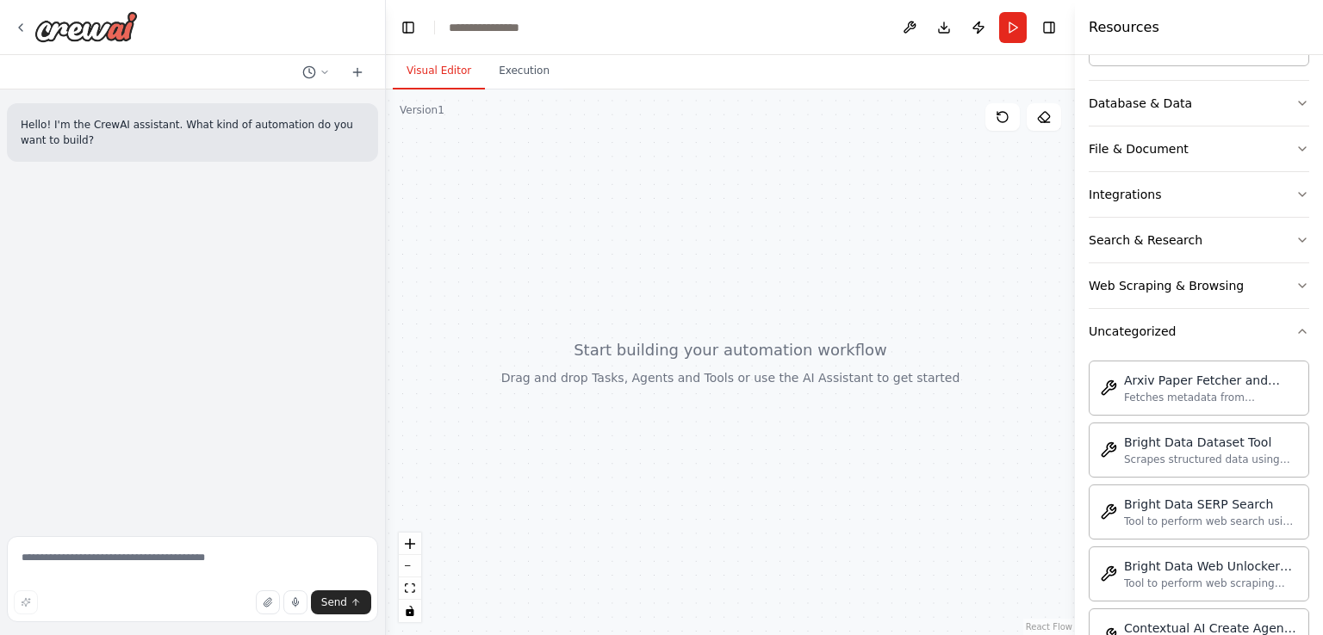
scroll to position [541, 0]
click at [1273, 340] on button "Uncategorized" at bounding box center [1198, 328] width 220 height 45
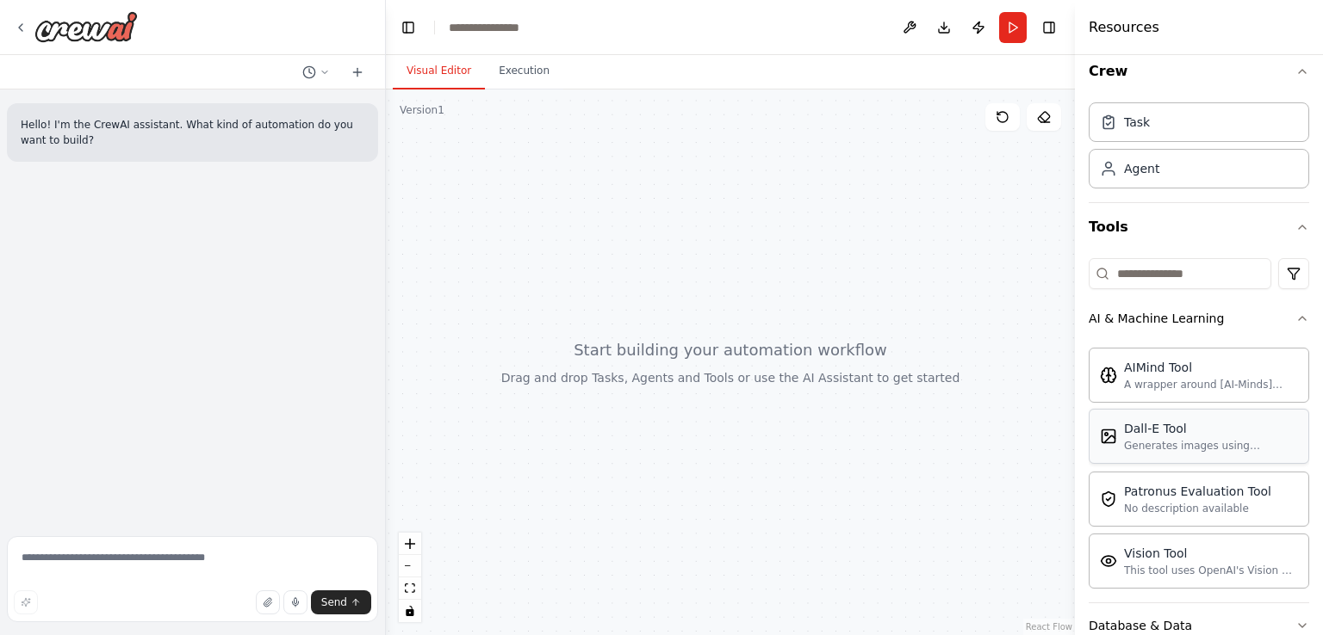
scroll to position [92, 0]
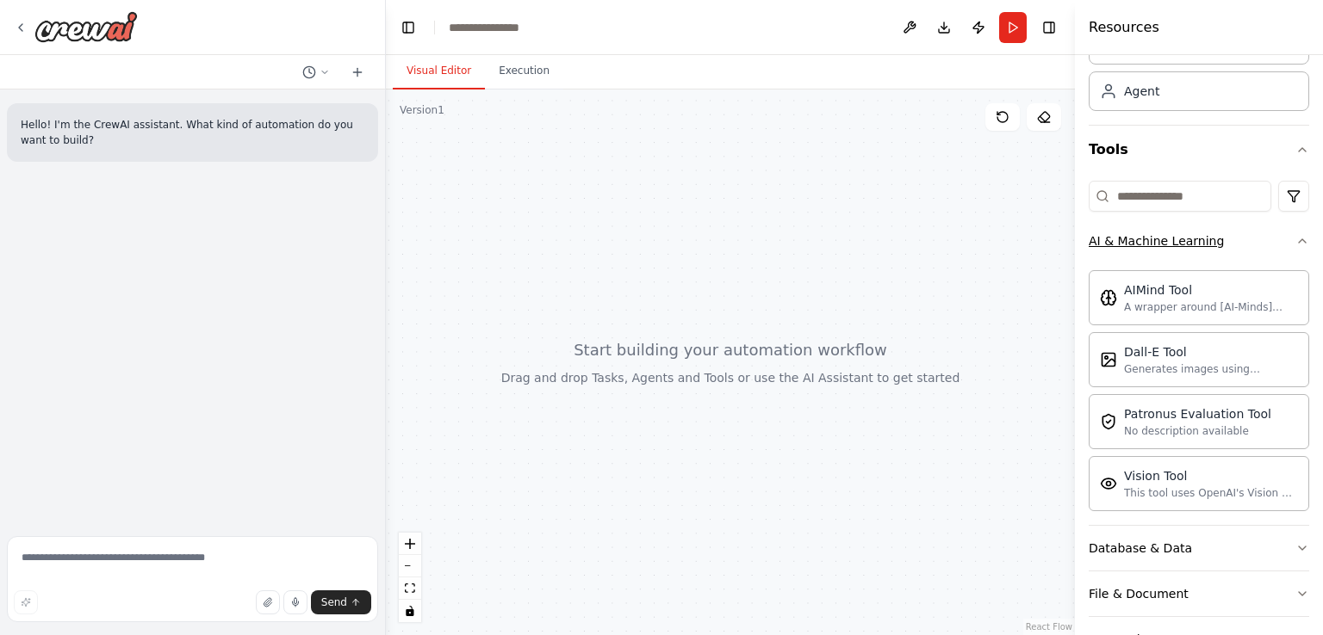
click at [1202, 242] on div "AI & Machine Learning" at bounding box center [1155, 240] width 135 height 17
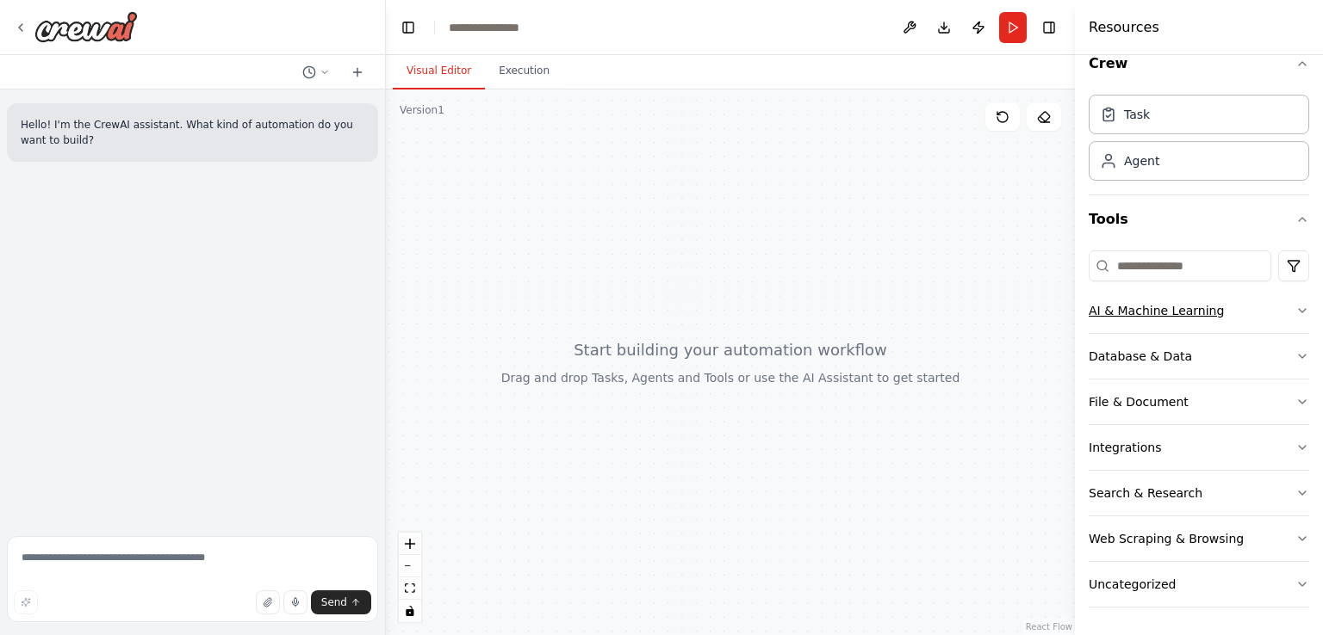
scroll to position [21, 0]
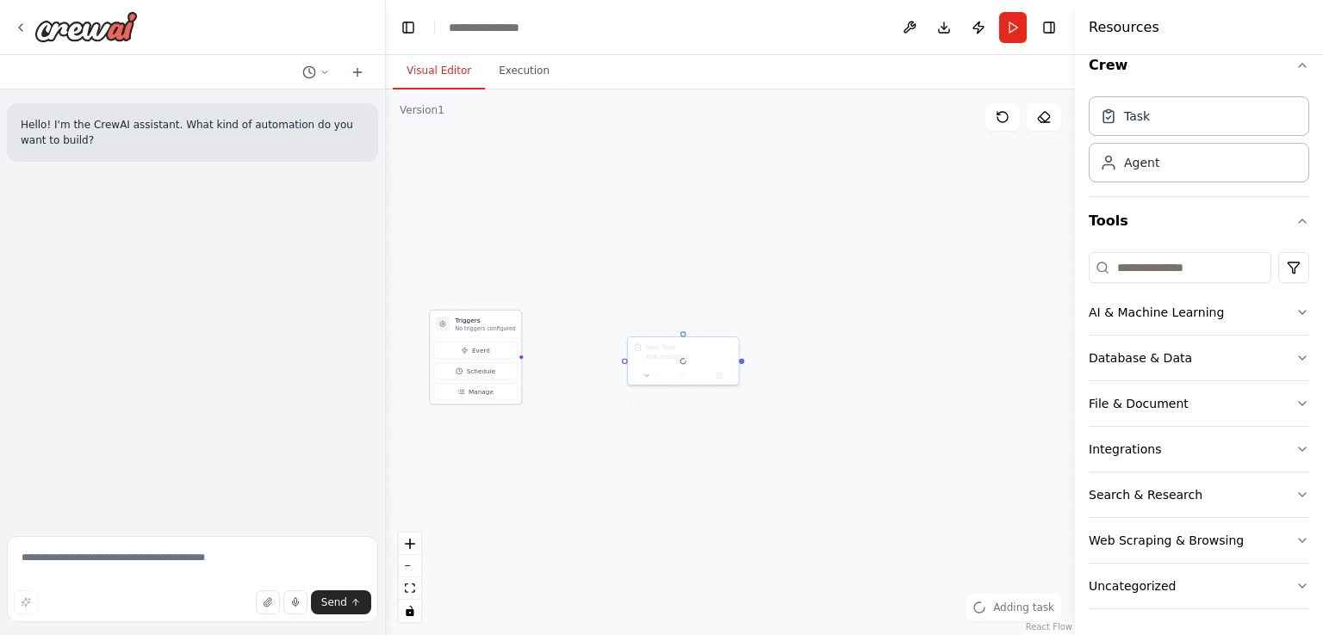
drag, startPoint x: 410, startPoint y: 428, endPoint x: 472, endPoint y: 321, distance: 123.5
click at [472, 321] on div "Triggers No triggers configured" at bounding box center [485, 324] width 60 height 16
drag, startPoint x: 482, startPoint y: 322, endPoint x: 571, endPoint y: 188, distance: 161.0
click at [571, 208] on div "Triggers No triggers configured" at bounding box center [560, 218] width 76 height 21
drag, startPoint x: 561, startPoint y: 194, endPoint x: 496, endPoint y: 291, distance: 117.3
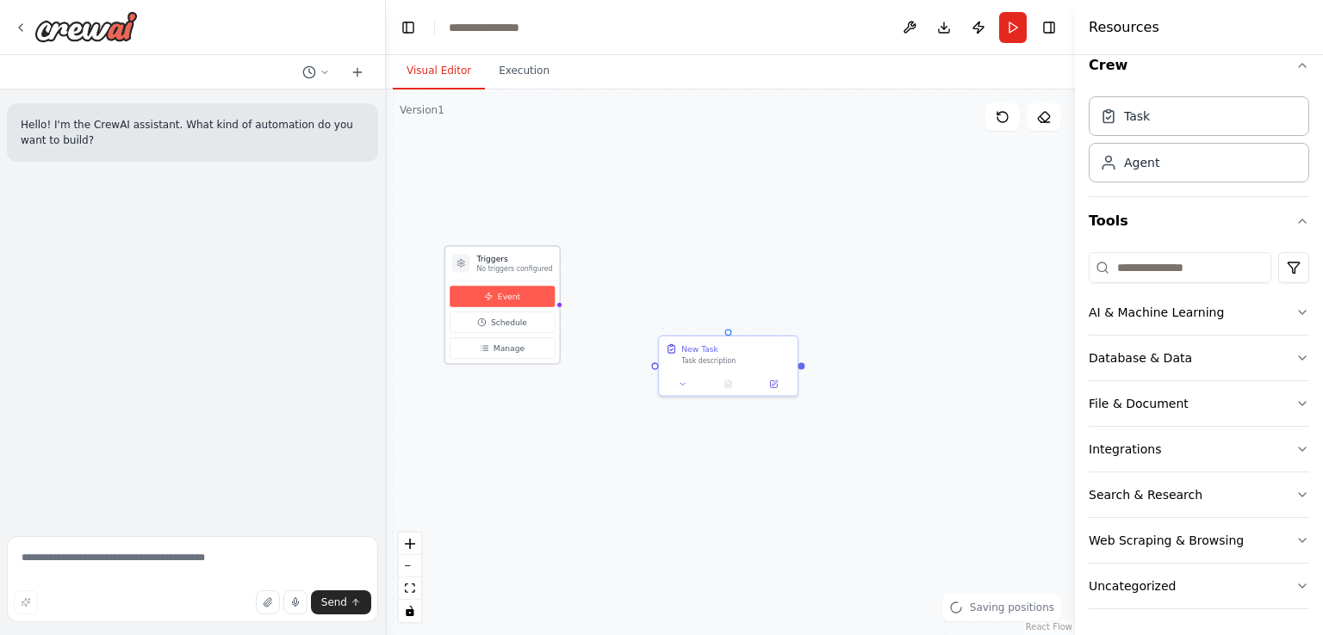
click at [496, 291] on div "Triggers No triggers configured Event Schedule Manage" at bounding box center [502, 304] width 116 height 119
click at [501, 300] on button "Event" at bounding box center [501, 308] width 105 height 22
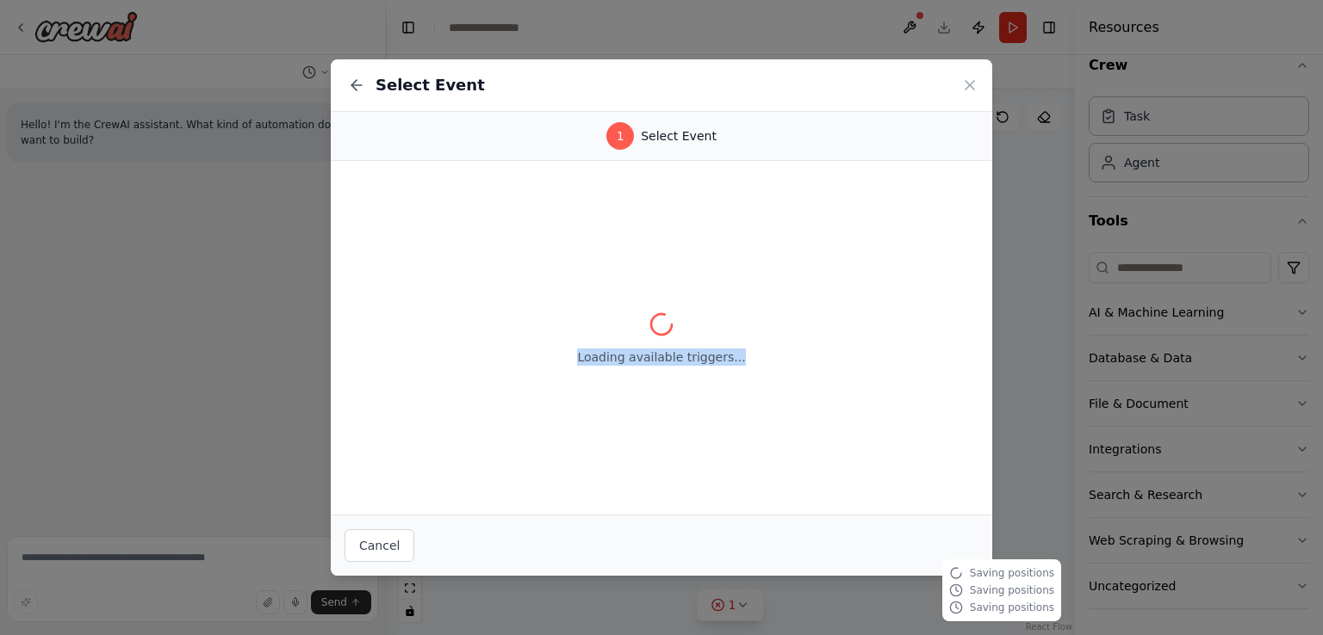
drag, startPoint x: 579, startPoint y: 350, endPoint x: 826, endPoint y: 358, distance: 246.4
click at [826, 358] on div "Loading available triggers..." at bounding box center [661, 338] width 661 height 354
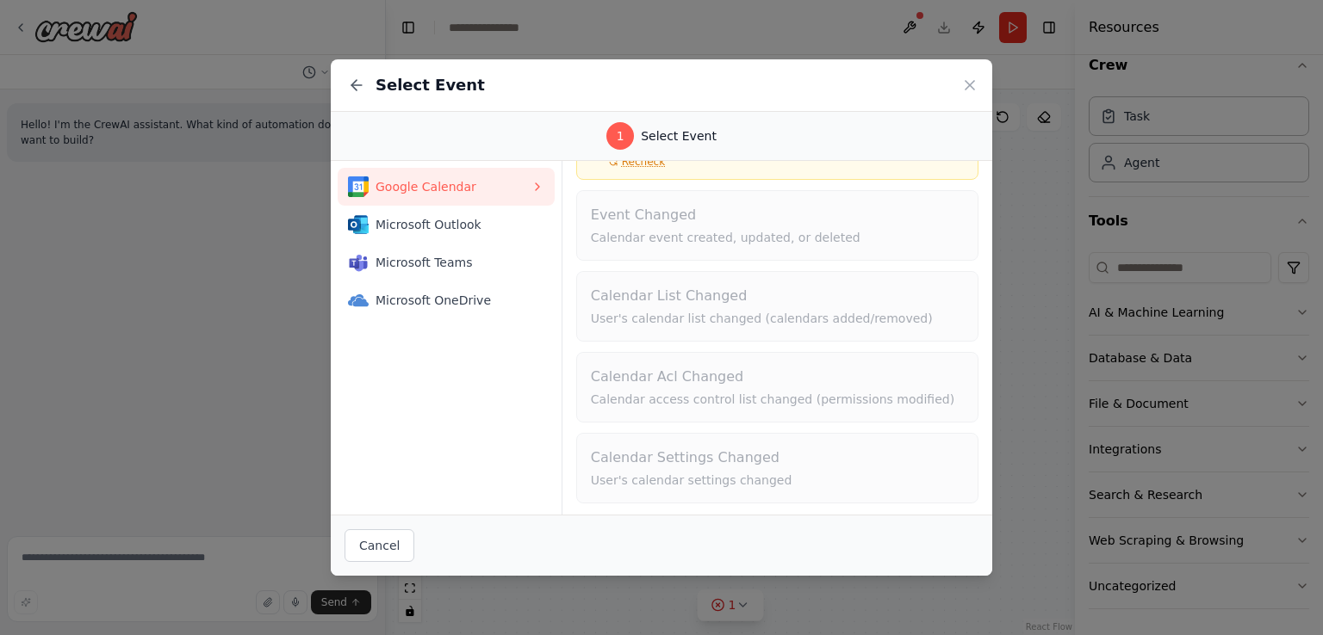
scroll to position [0, 0]
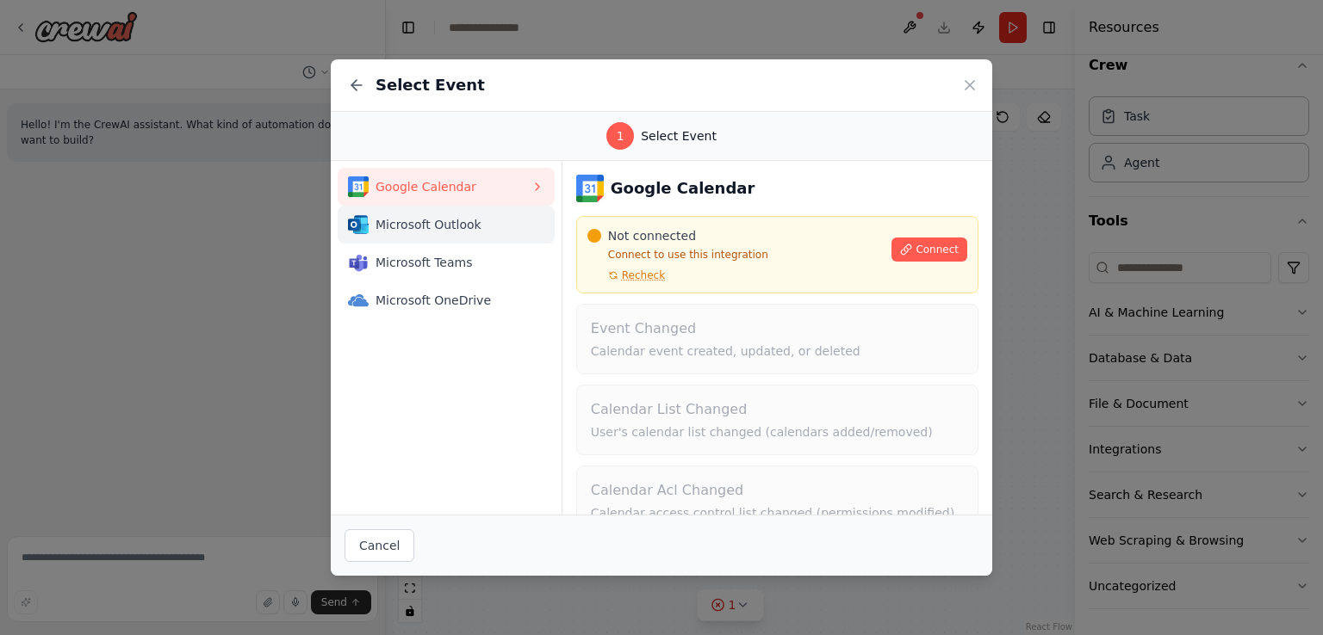
click at [413, 227] on span "Microsoft Outlook" at bounding box center [452, 224] width 155 height 17
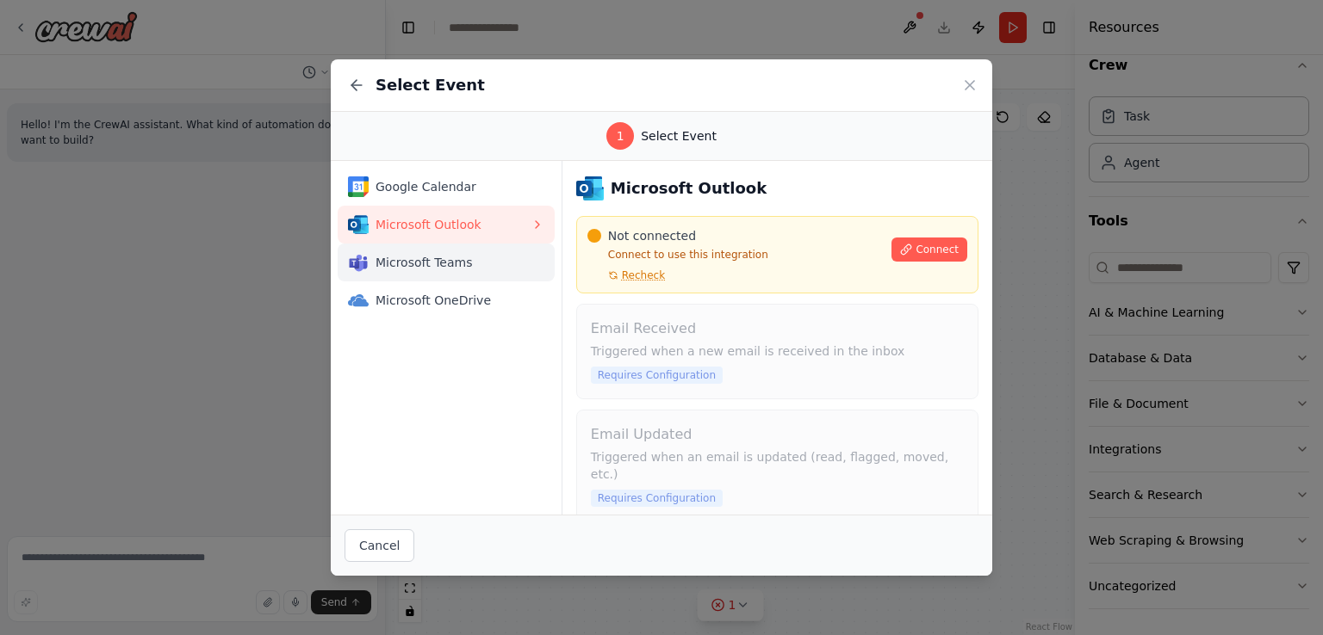
click at [462, 267] on span "Microsoft Teams" at bounding box center [452, 262] width 155 height 17
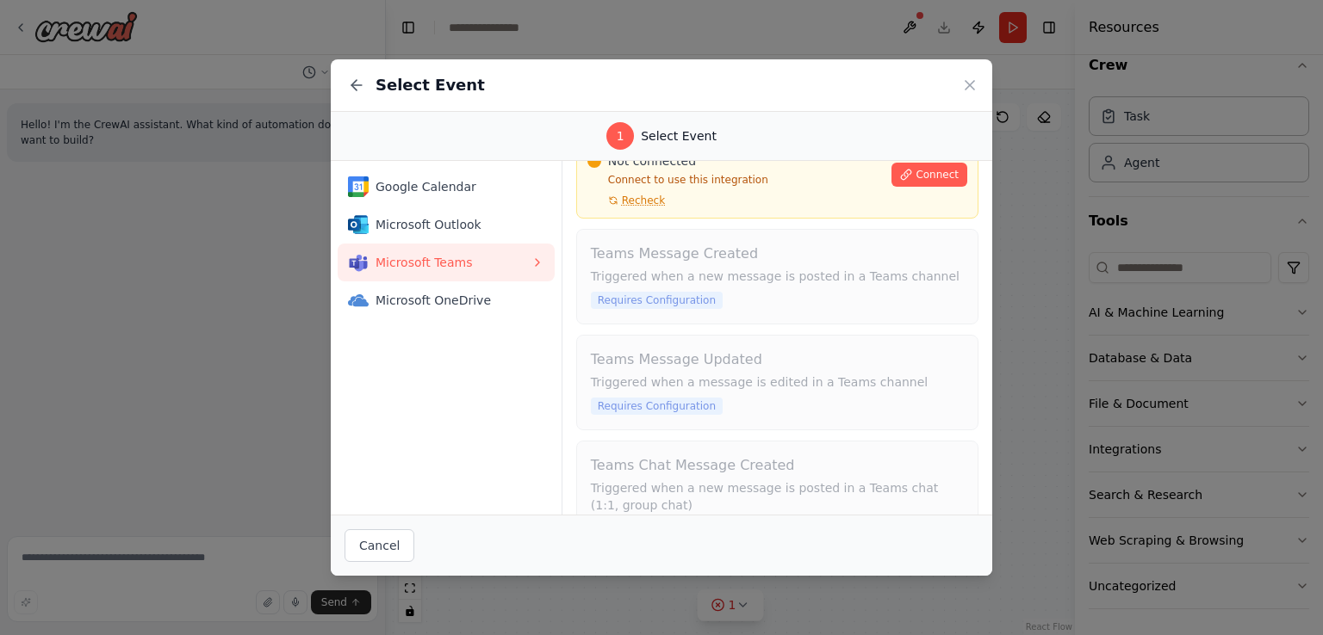
scroll to position [124, 0]
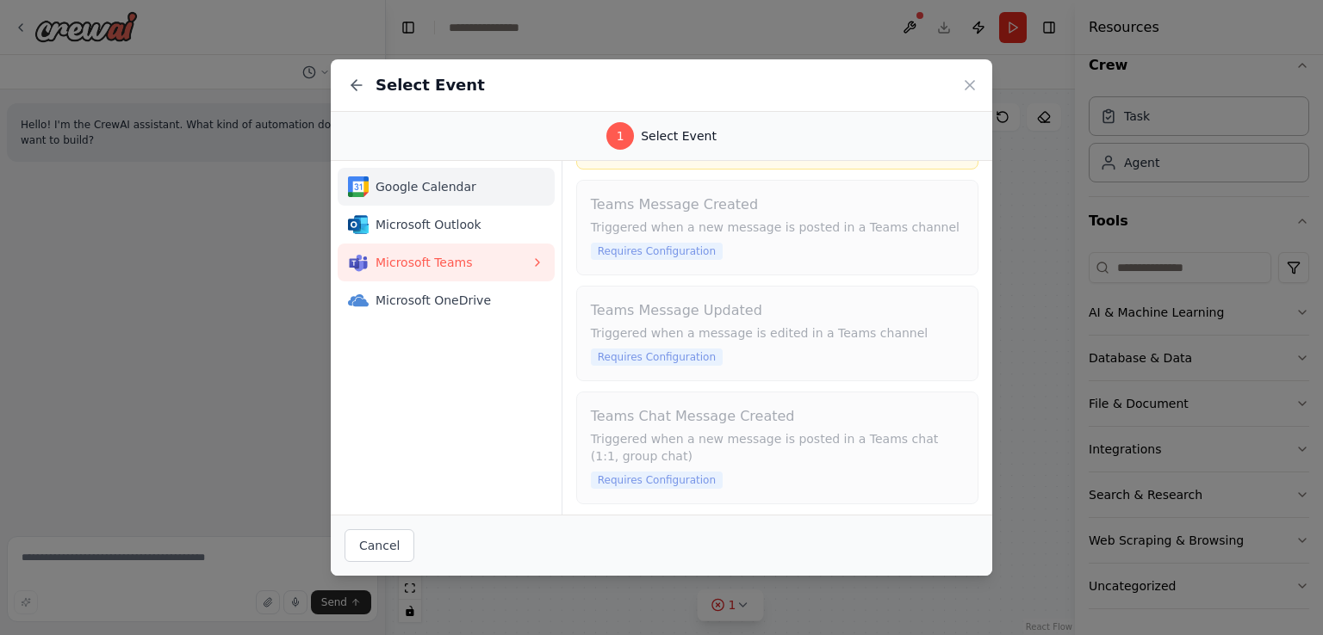
click at [410, 177] on div "Google Calendar" at bounding box center [439, 187] width 183 height 21
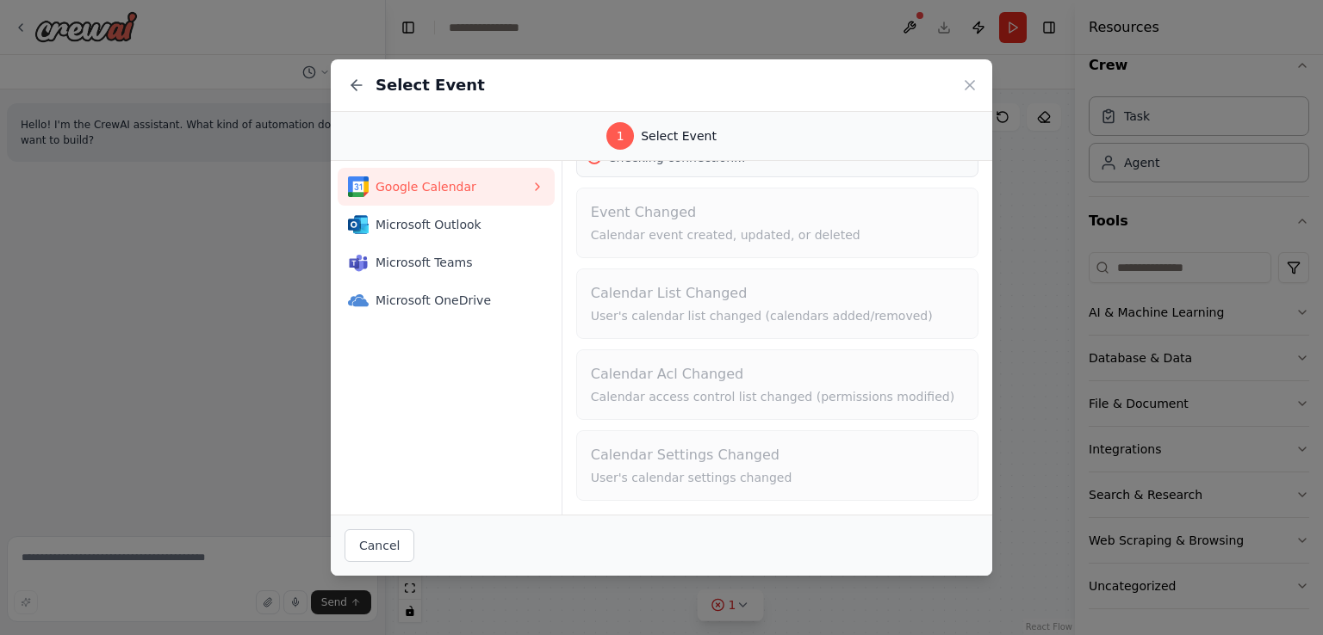
scroll to position [76, 0]
click at [975, 80] on icon at bounding box center [969, 85] width 17 height 17
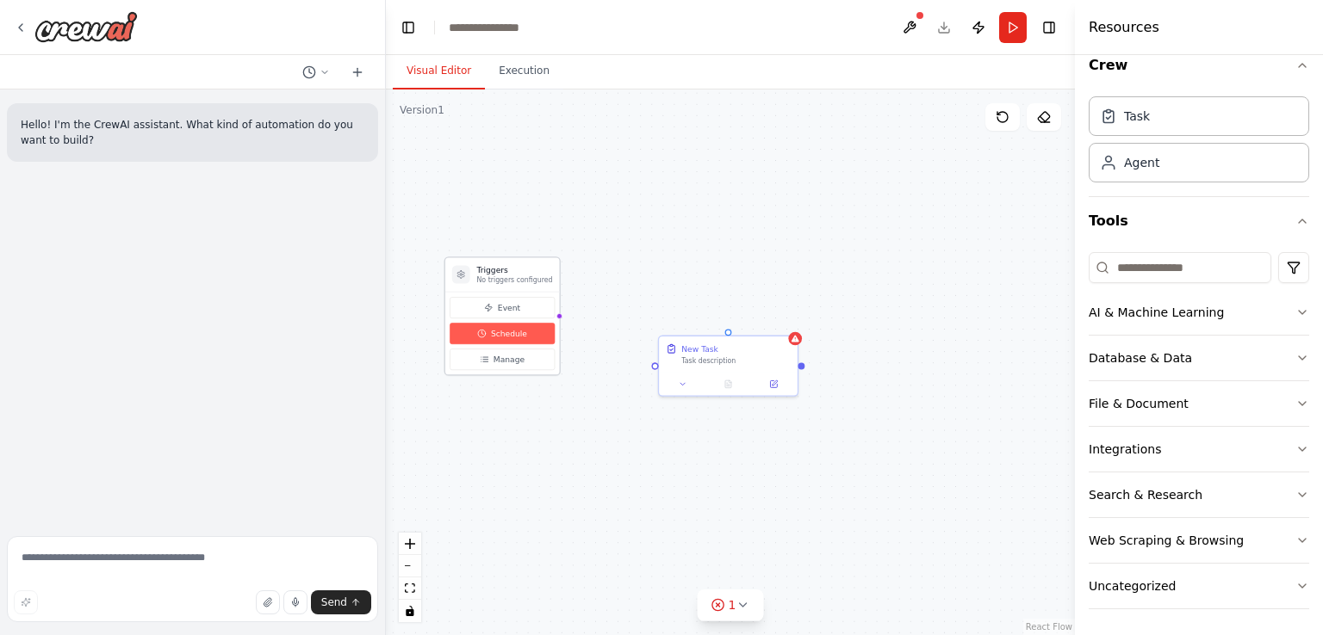
click at [518, 336] on span "Schedule" at bounding box center [509, 333] width 36 height 11
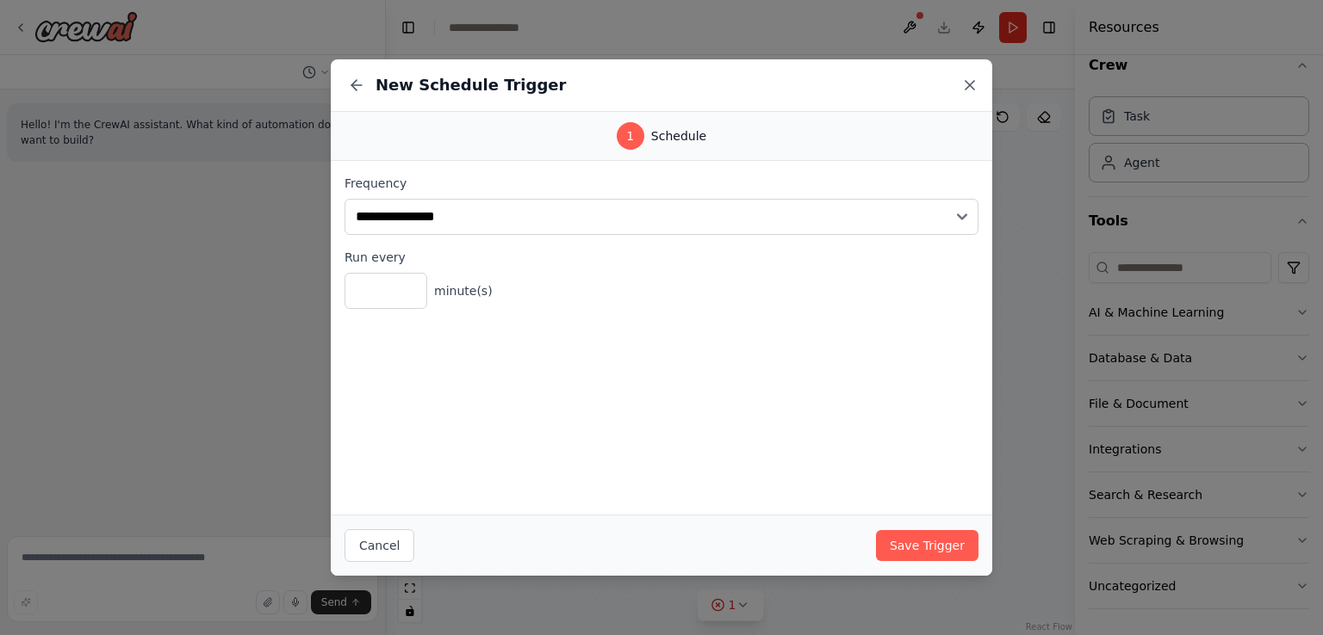
click at [970, 81] on icon at bounding box center [969, 85] width 17 height 17
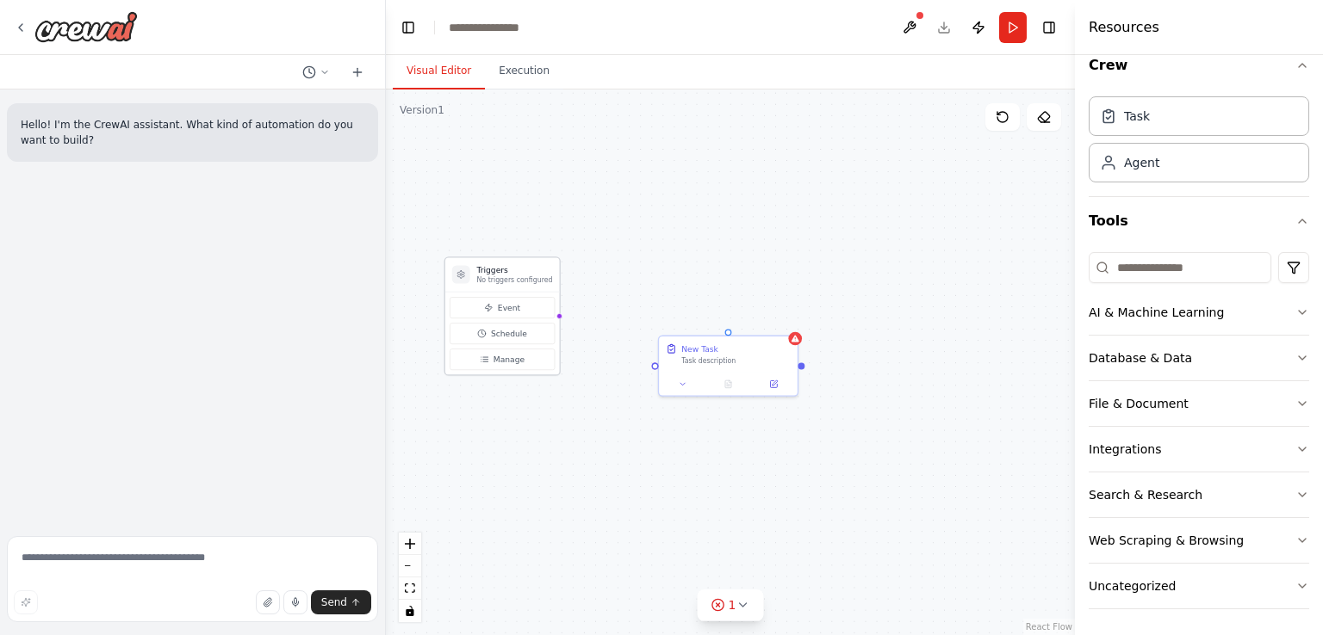
click at [489, 369] on div "Event Schedule Manage" at bounding box center [502, 333] width 114 height 83
click at [508, 368] on button "Manage" at bounding box center [501, 360] width 105 height 22
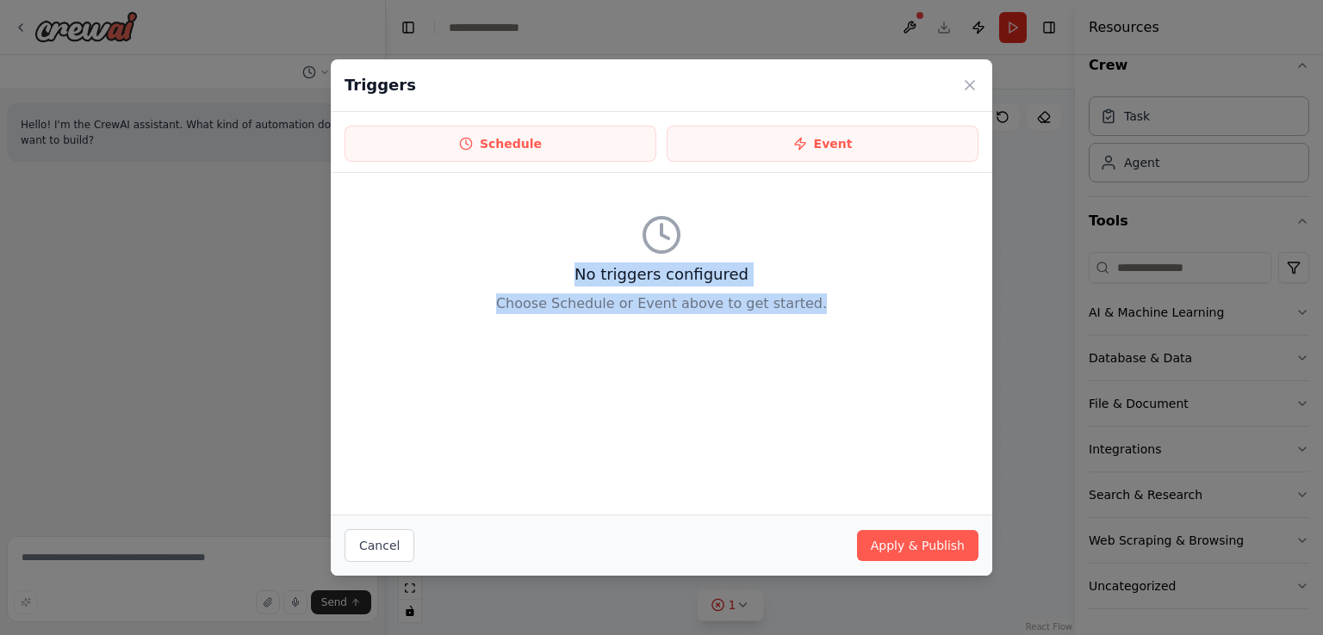
drag, startPoint x: 551, startPoint y: 275, endPoint x: 917, endPoint y: 372, distance: 378.6
click at [917, 372] on div "No triggers configured Choose Schedule or Event above to get started." at bounding box center [661, 344] width 661 height 342
drag, startPoint x: 585, startPoint y: 273, endPoint x: 856, endPoint y: 307, distance: 272.5
click at [856, 307] on div "No triggers configured Choose Schedule or Event above to get started." at bounding box center [661, 264] width 634 height 155
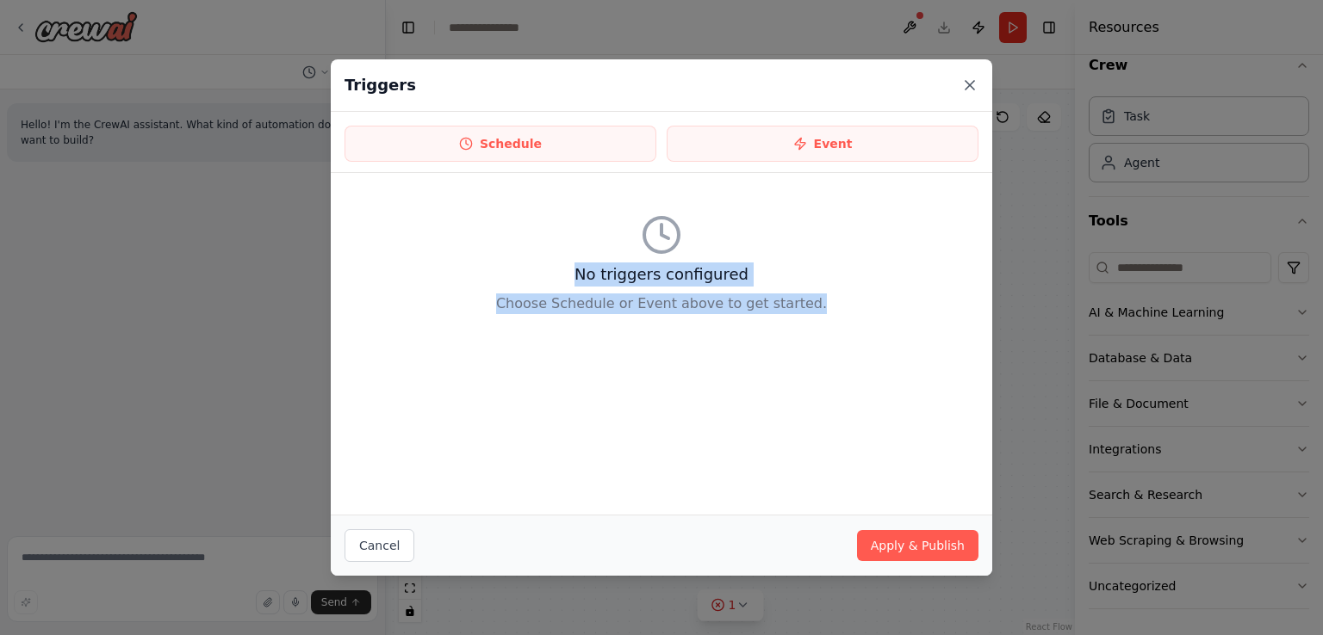
click at [975, 84] on icon at bounding box center [969, 85] width 17 height 17
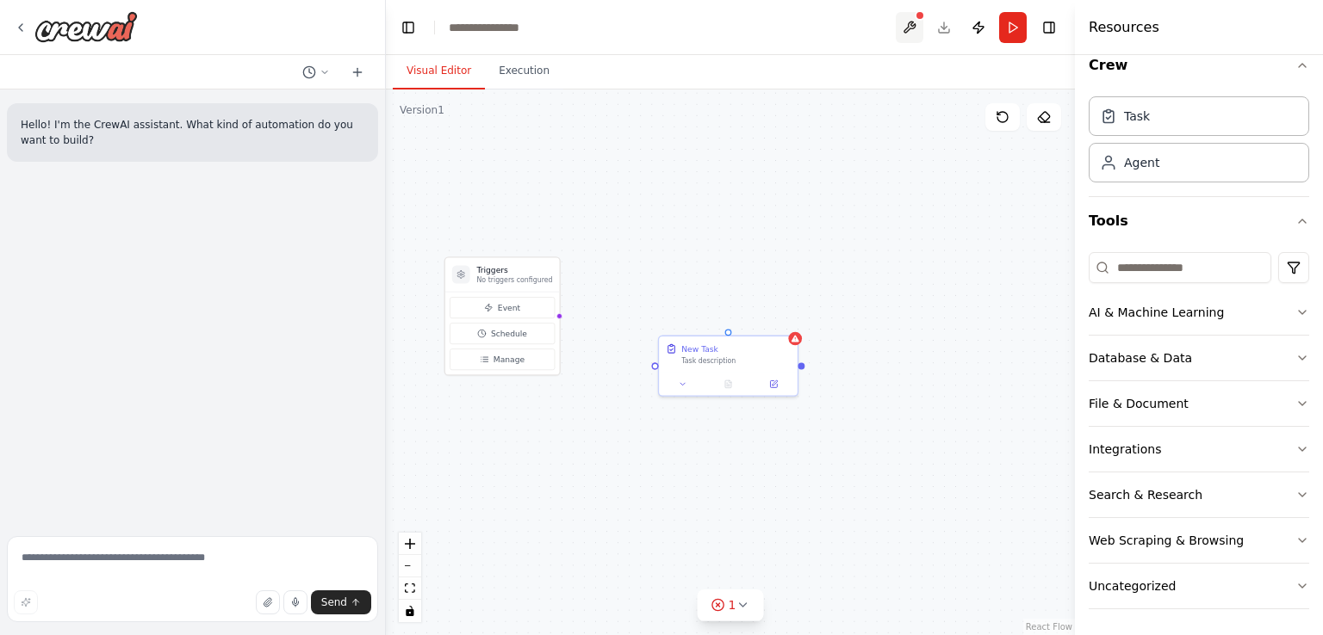
click at [909, 31] on button at bounding box center [909, 27] width 28 height 31
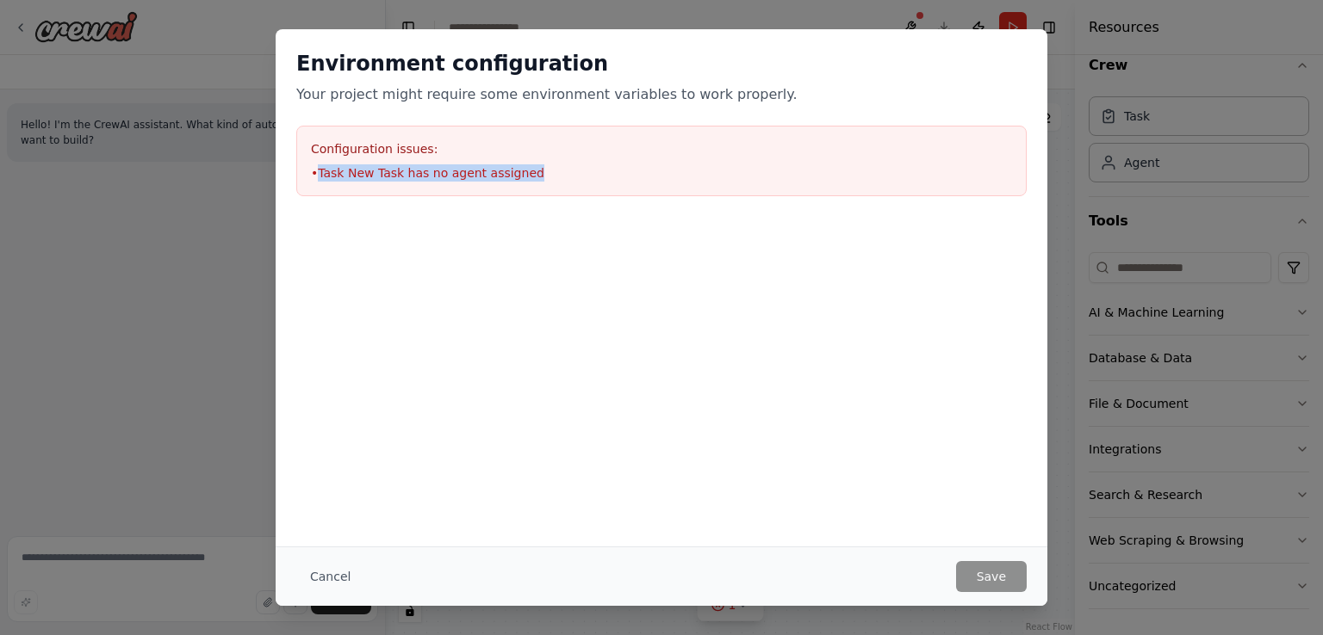
drag, startPoint x: 318, startPoint y: 180, endPoint x: 578, endPoint y: 168, distance: 260.3
click at [578, 168] on li "• Task New Task has no agent assigned" at bounding box center [661, 172] width 701 height 17
drag, startPoint x: 300, startPoint y: 92, endPoint x: 790, endPoint y: 73, distance: 490.3
click at [790, 73] on div "Environment configuration Your project might require some environment variables…" at bounding box center [661, 77] width 730 height 55
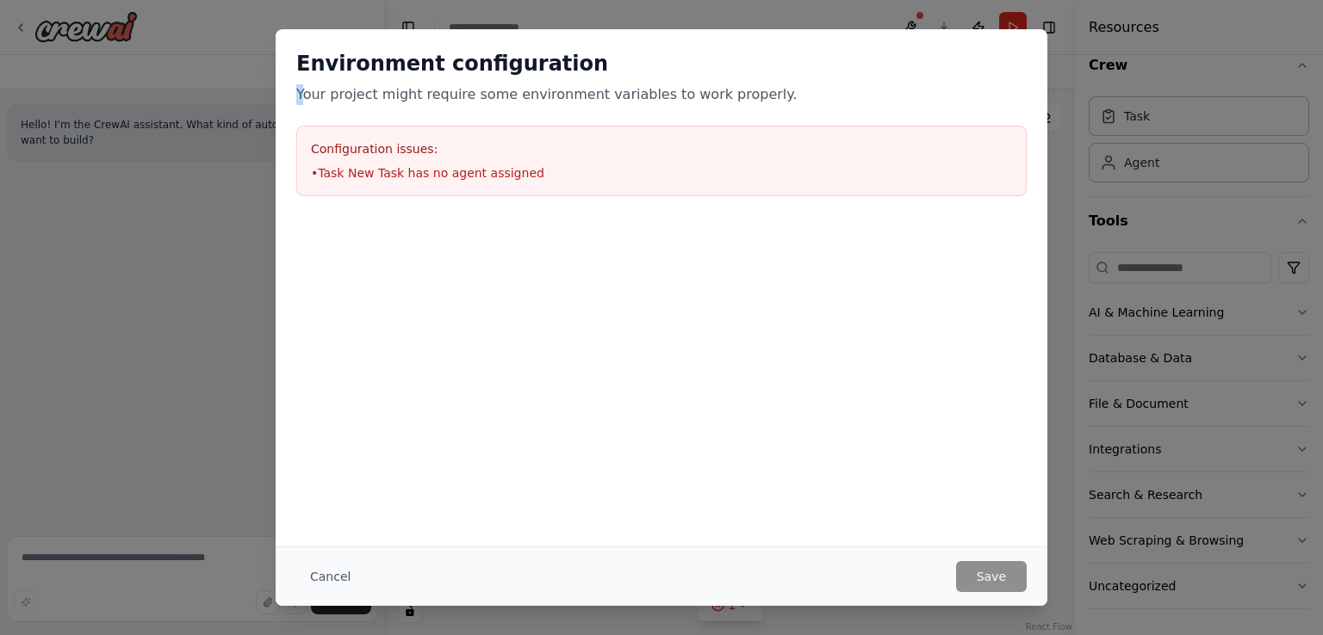
click at [790, 73] on h2 "Environment configuration" at bounding box center [661, 64] width 730 height 28
click at [1067, 112] on div "Environment configuration Your project might require some environment variables…" at bounding box center [661, 317] width 1323 height 635
click at [314, 576] on button "Cancel" at bounding box center [330, 576] width 68 height 31
